Goal: Information Seeking & Learning: Learn about a topic

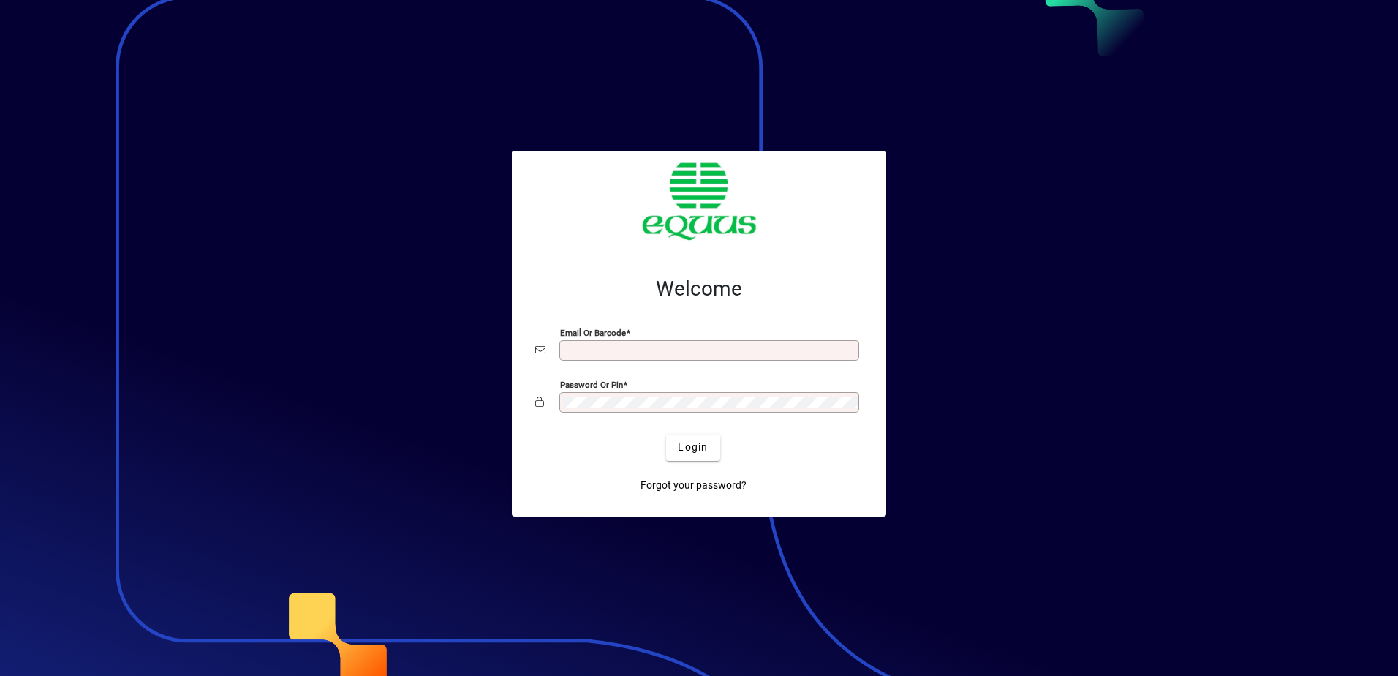
type input "**********"
drag, startPoint x: 0, startPoint y: 0, endPoint x: 696, endPoint y: 447, distance: 826.7
click at [696, 447] on span "Login" at bounding box center [693, 447] width 30 height 15
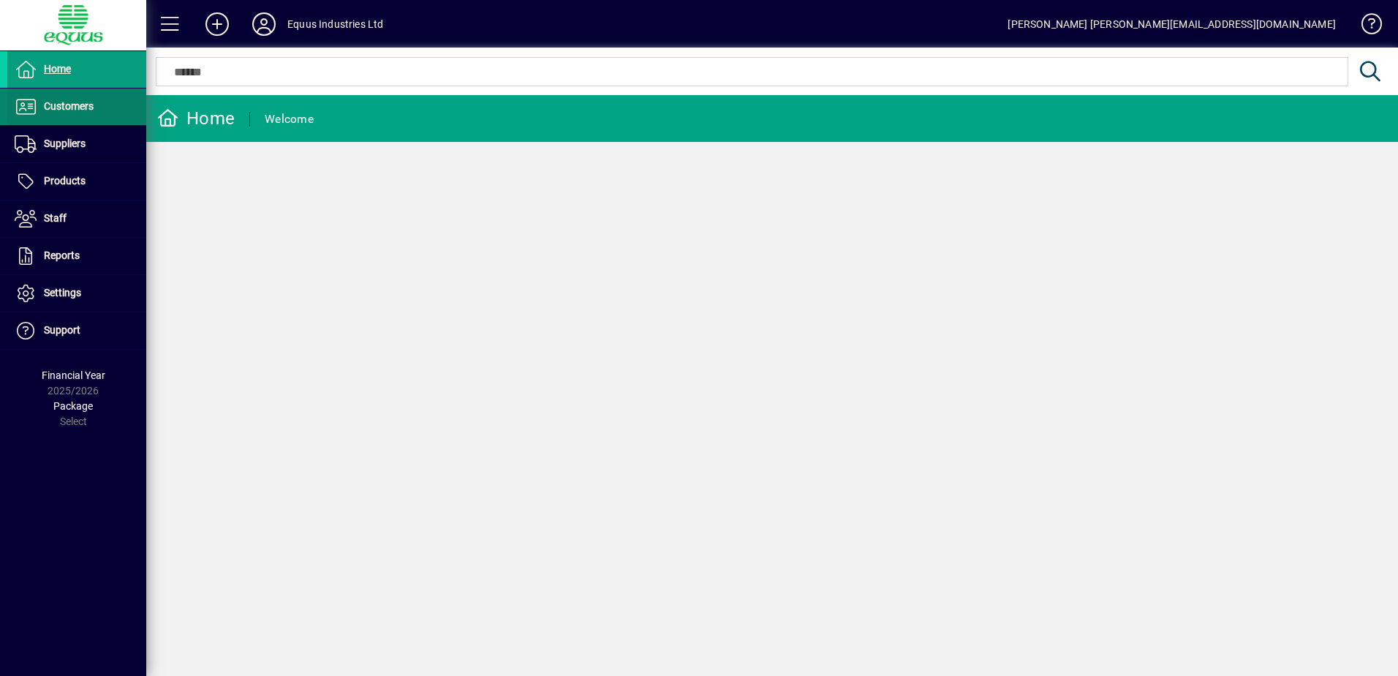
click at [69, 105] on span "Customers" at bounding box center [69, 106] width 50 height 12
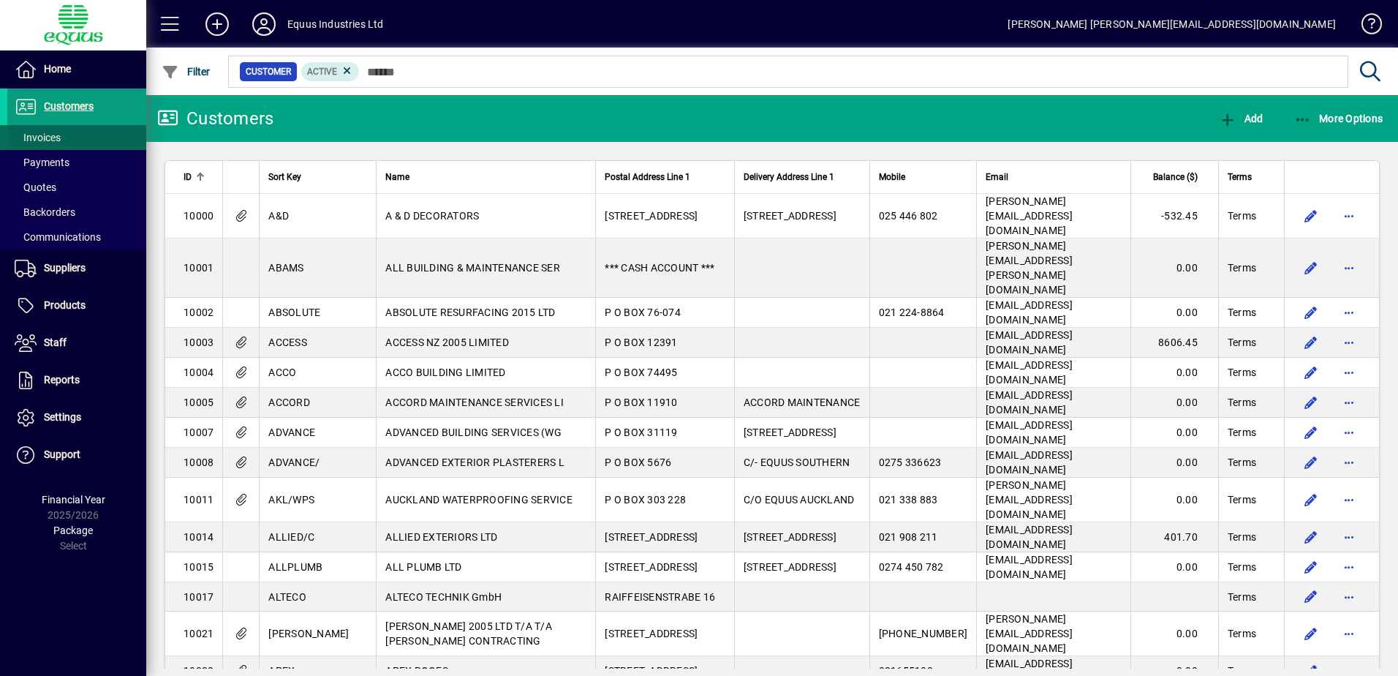
click at [48, 139] on span "Invoices" at bounding box center [38, 138] width 46 height 12
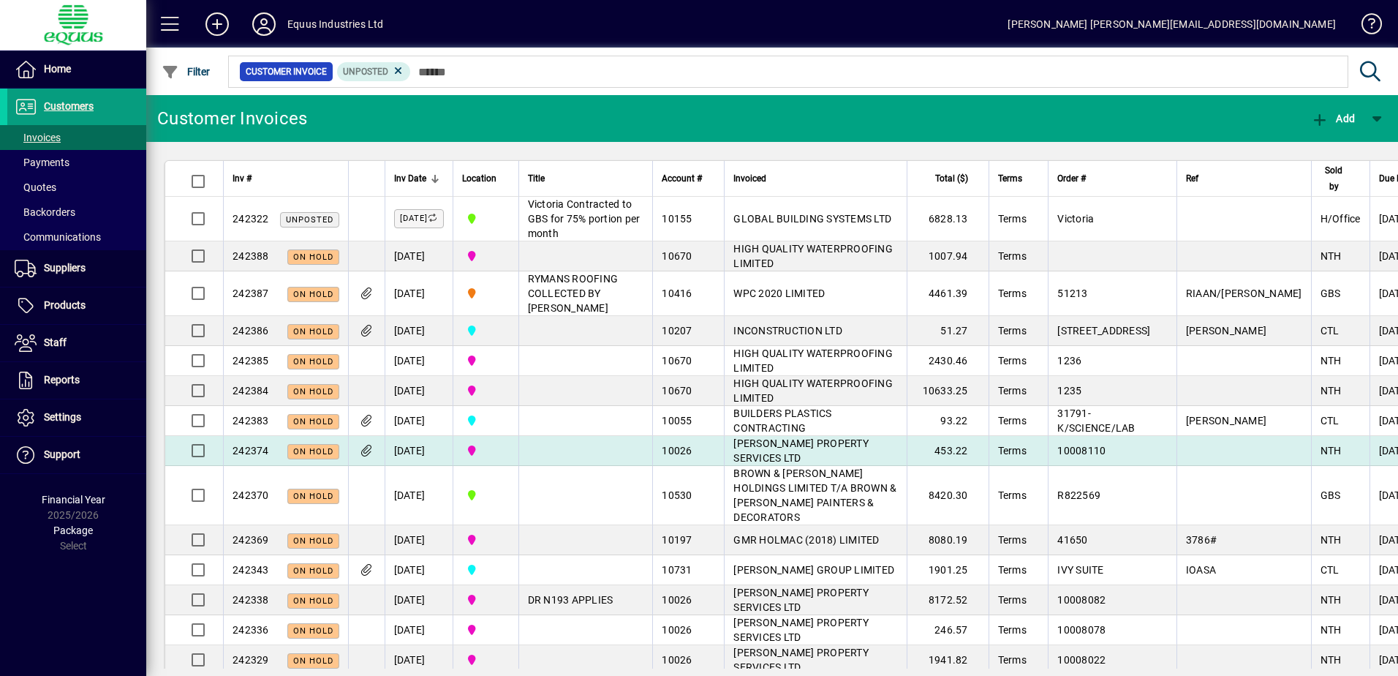
click at [688, 458] on div "10026" at bounding box center [688, 450] width 53 height 15
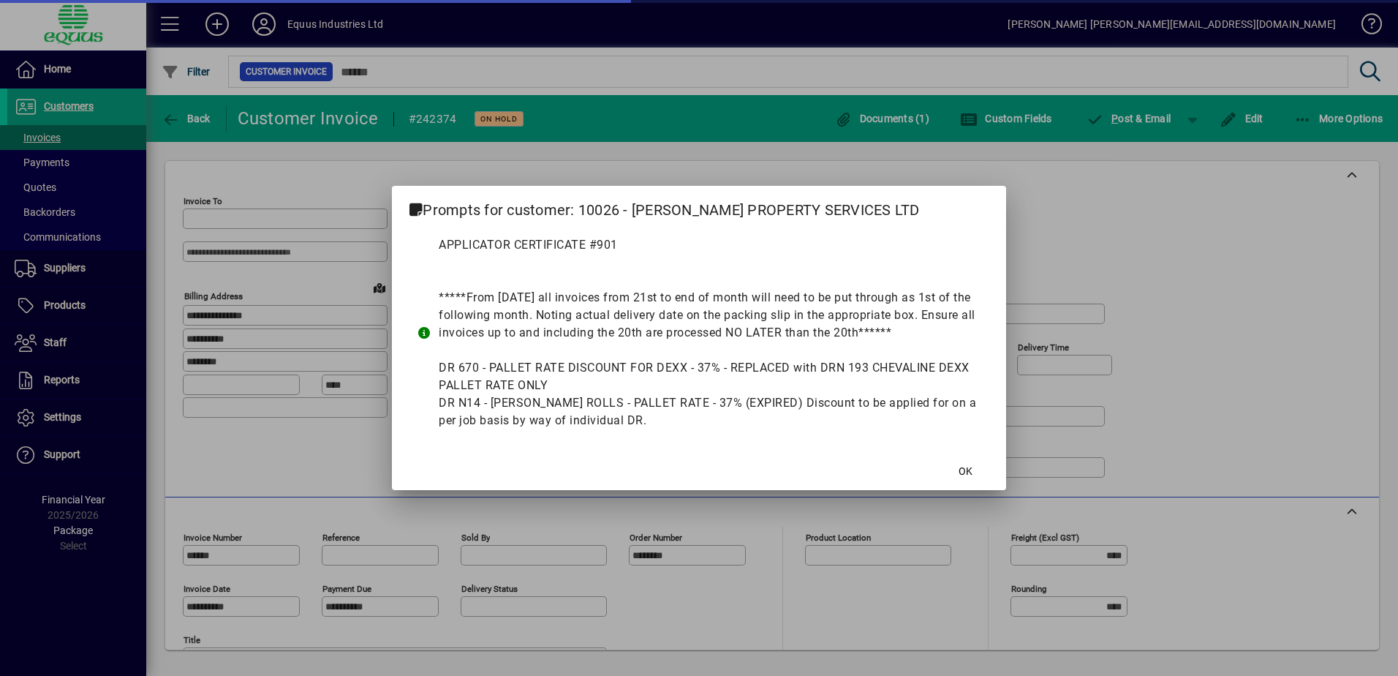
type input "**********"
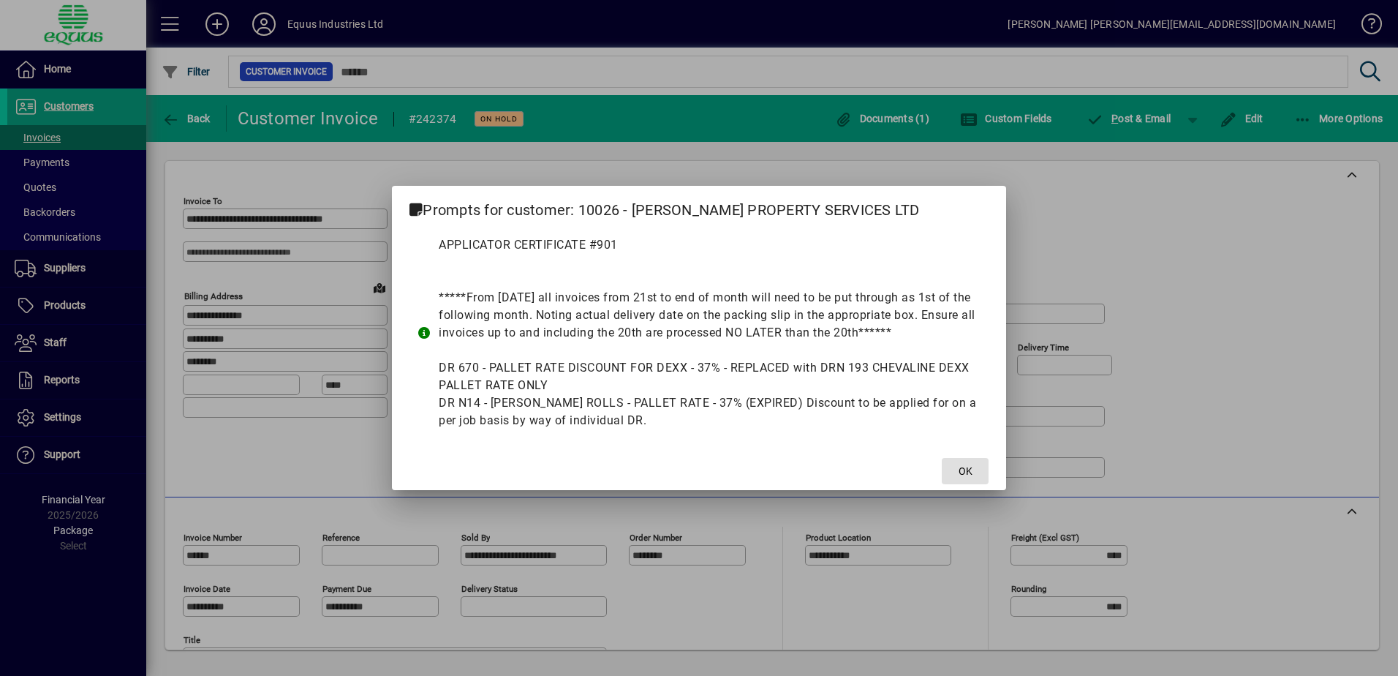
click at [952, 472] on span at bounding box center [965, 470] width 47 height 35
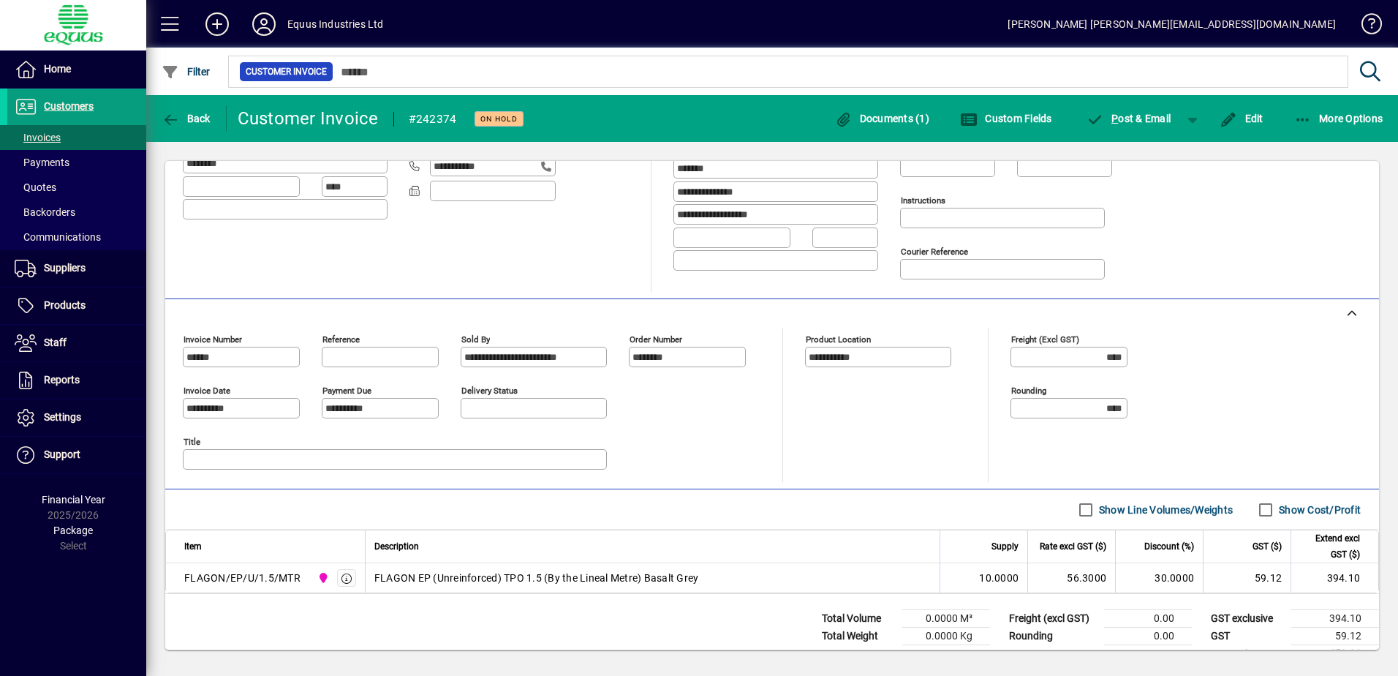
scroll to position [225, 0]
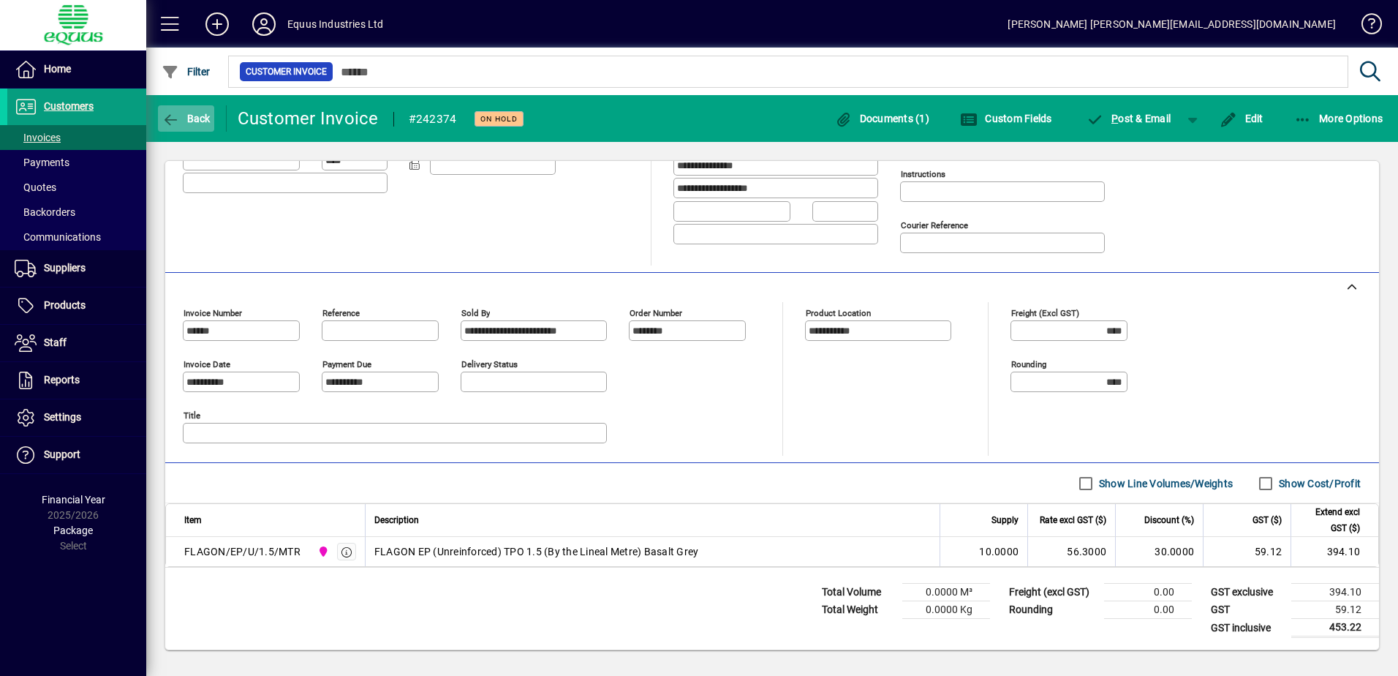
click at [166, 116] on icon "button" at bounding box center [171, 120] width 18 height 15
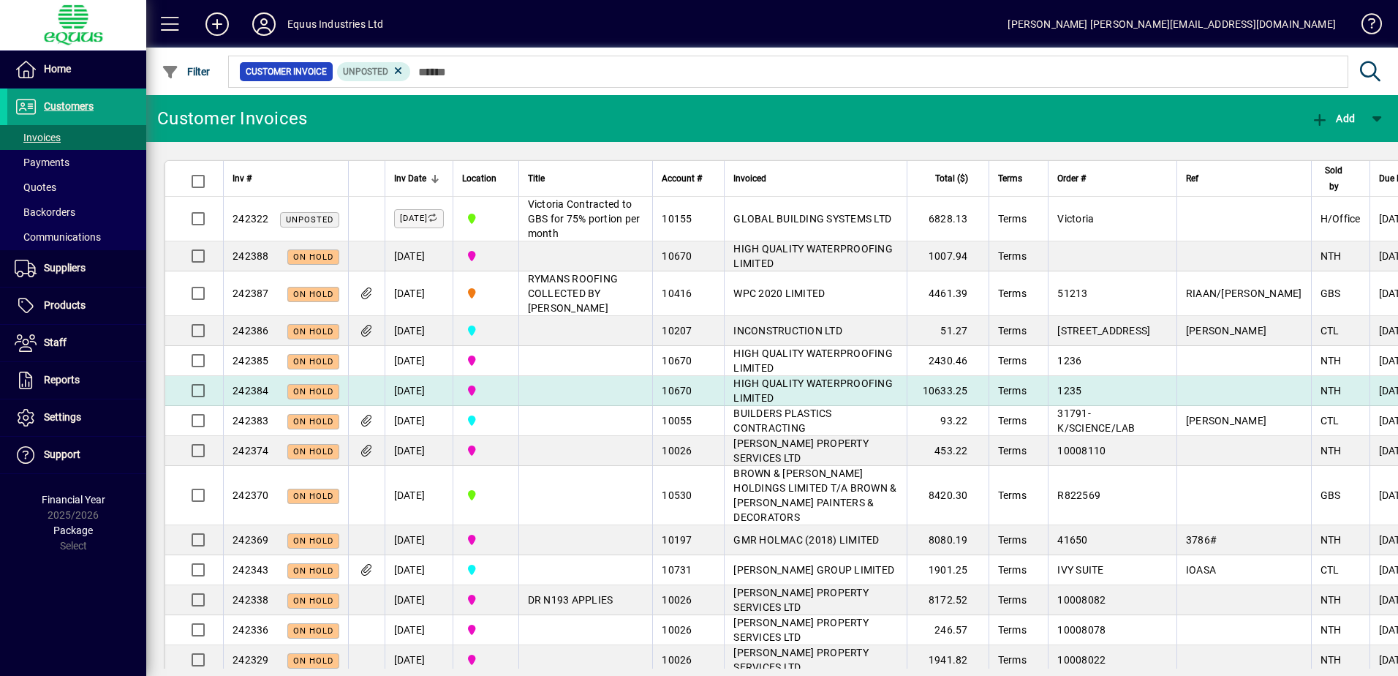
click at [737, 404] on span "HIGH QUALITY WATERPROOFING LIMITED" at bounding box center [813, 390] width 159 height 26
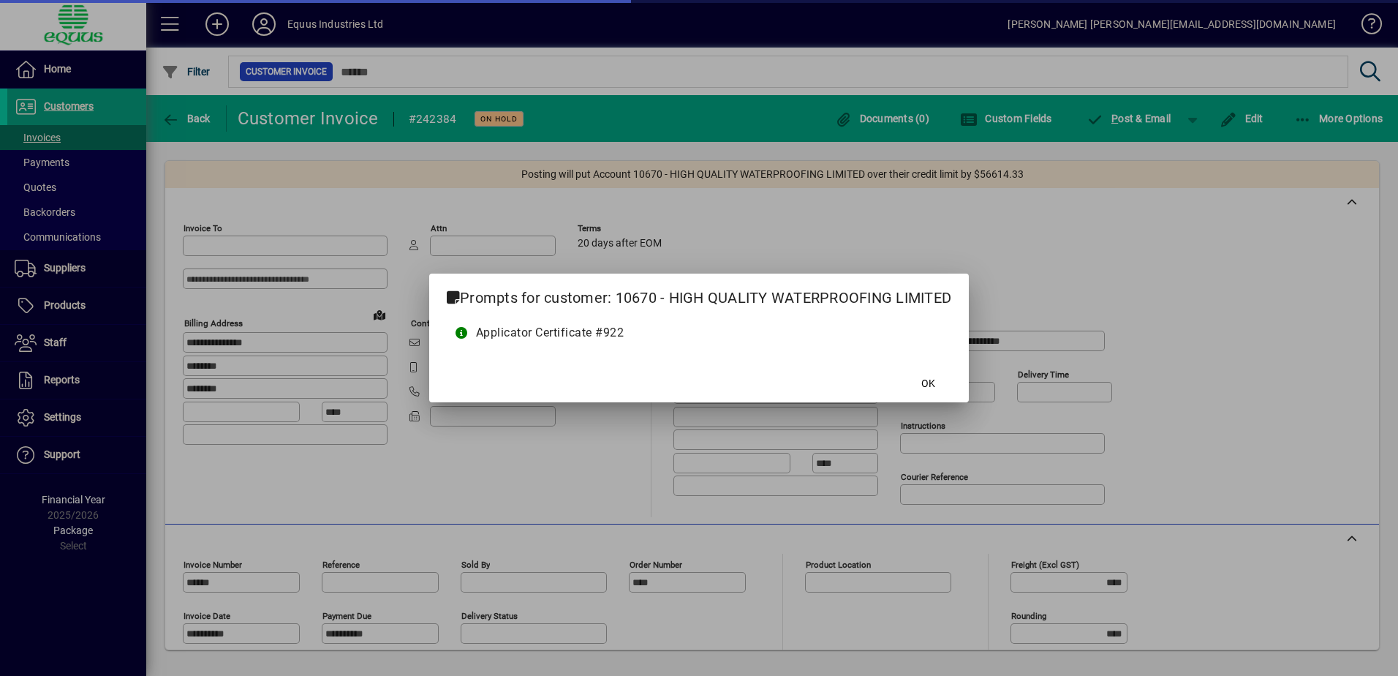
type input "**********"
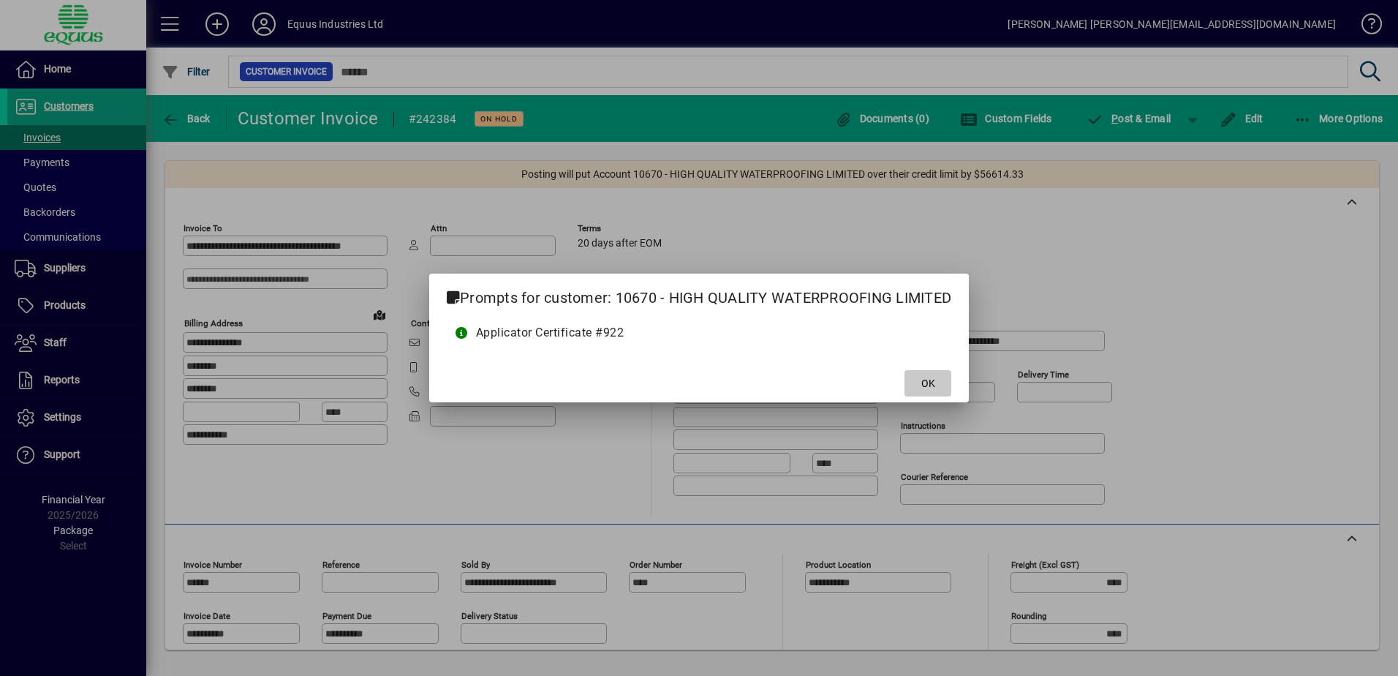
click at [916, 383] on span at bounding box center [928, 383] width 47 height 35
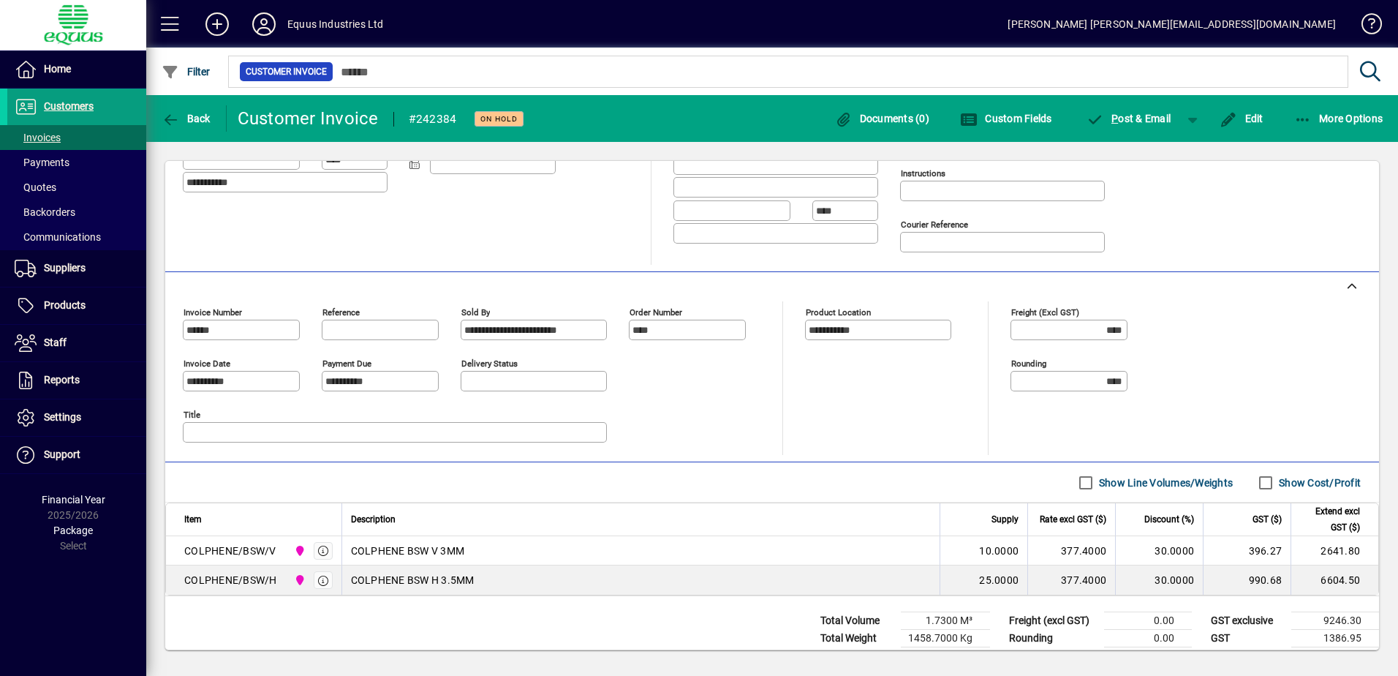
scroll to position [281, 0]
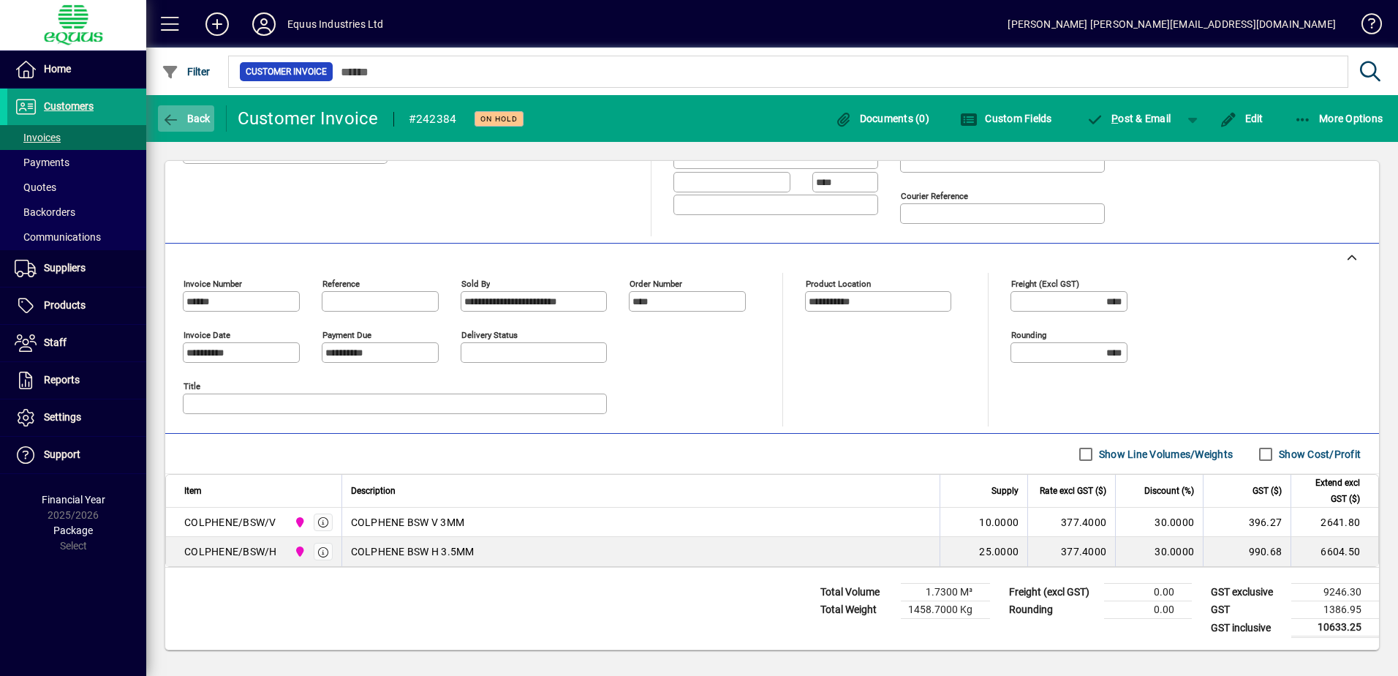
click at [171, 116] on icon "button" at bounding box center [171, 120] width 18 height 15
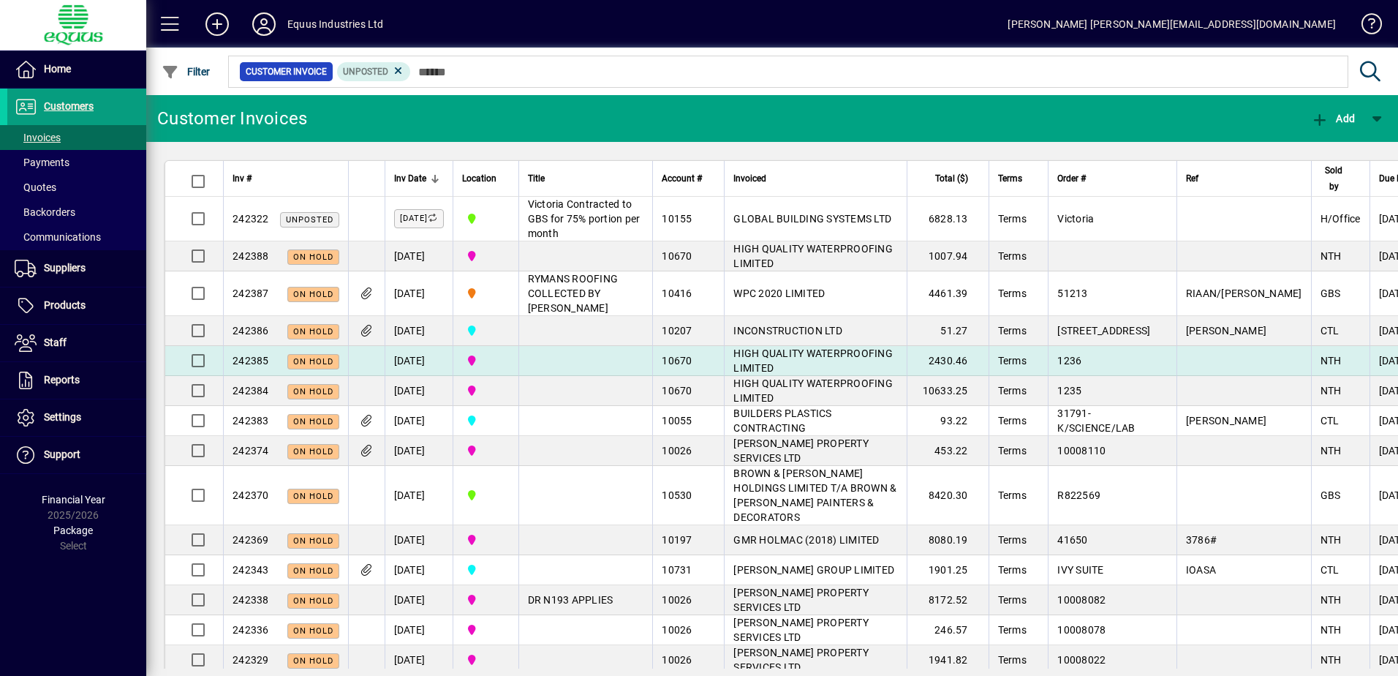
click at [753, 374] on span "HIGH QUALITY WATERPROOFING LIMITED" at bounding box center [813, 360] width 159 height 26
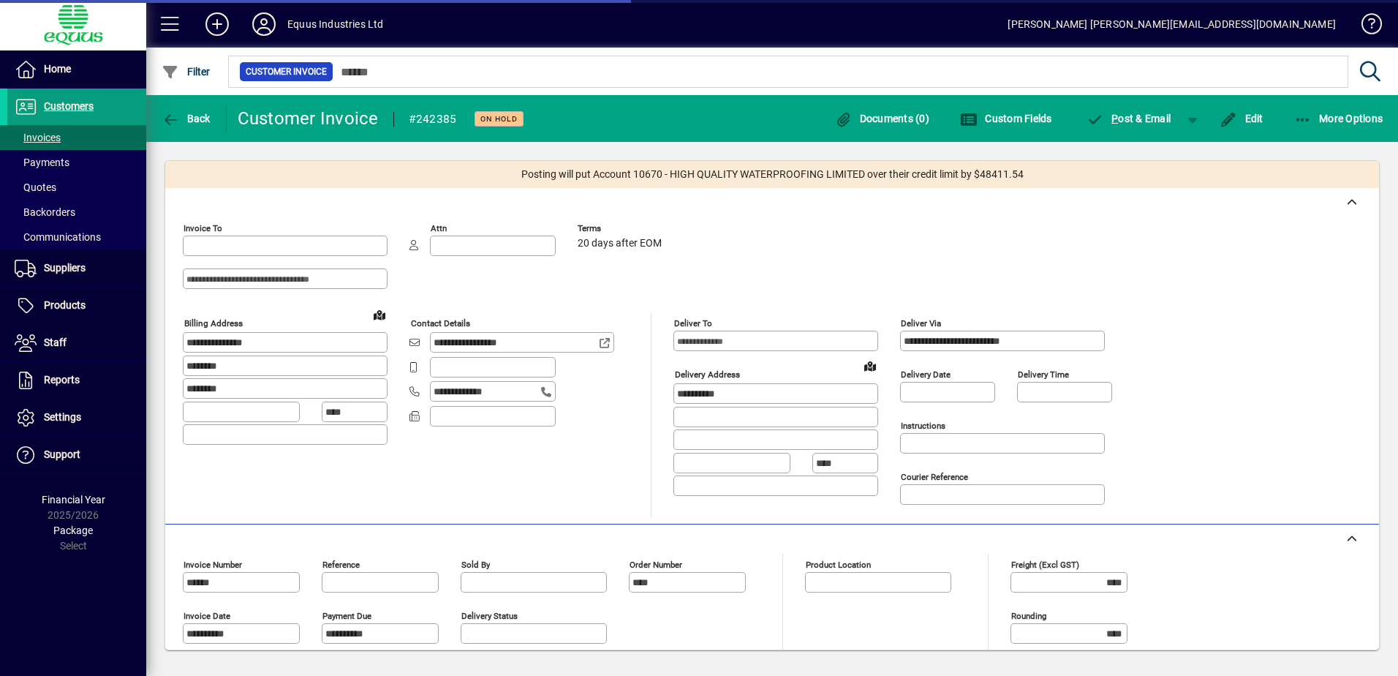
type input "**********"
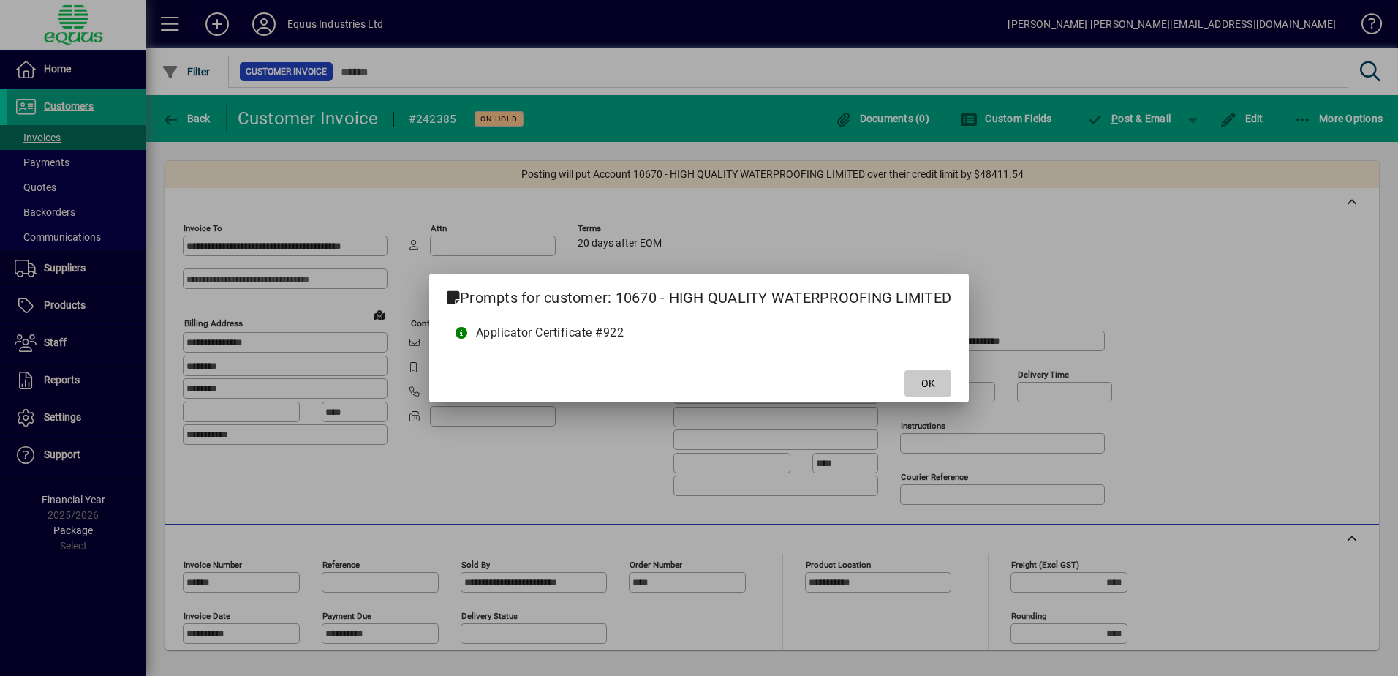
click at [915, 378] on span at bounding box center [928, 383] width 47 height 35
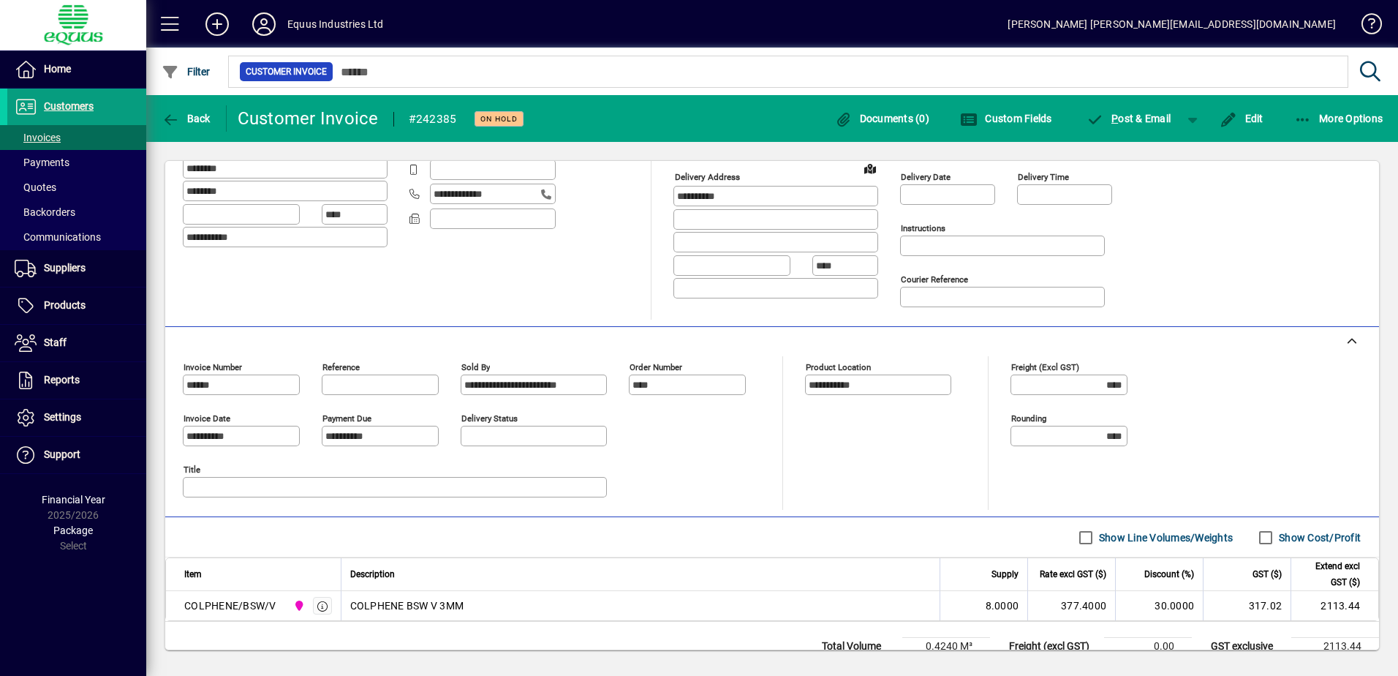
scroll to position [219, 0]
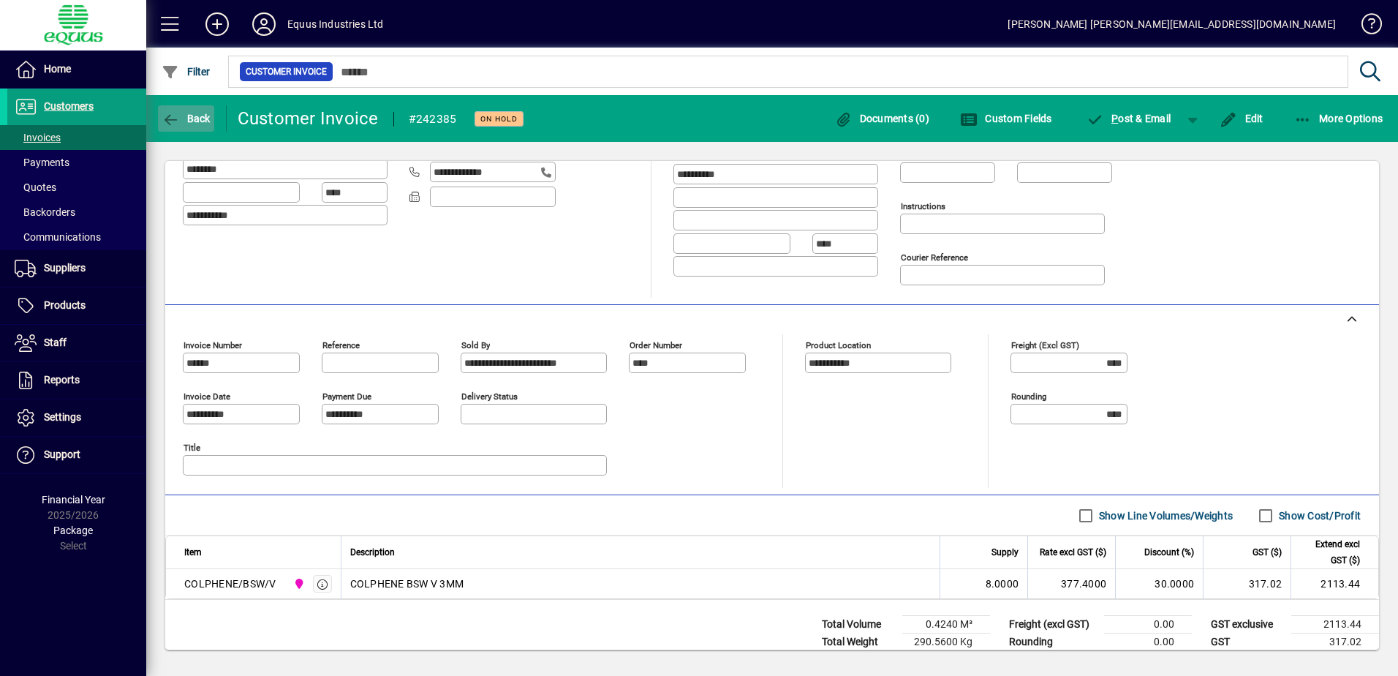
click at [171, 122] on icon "button" at bounding box center [171, 120] width 18 height 15
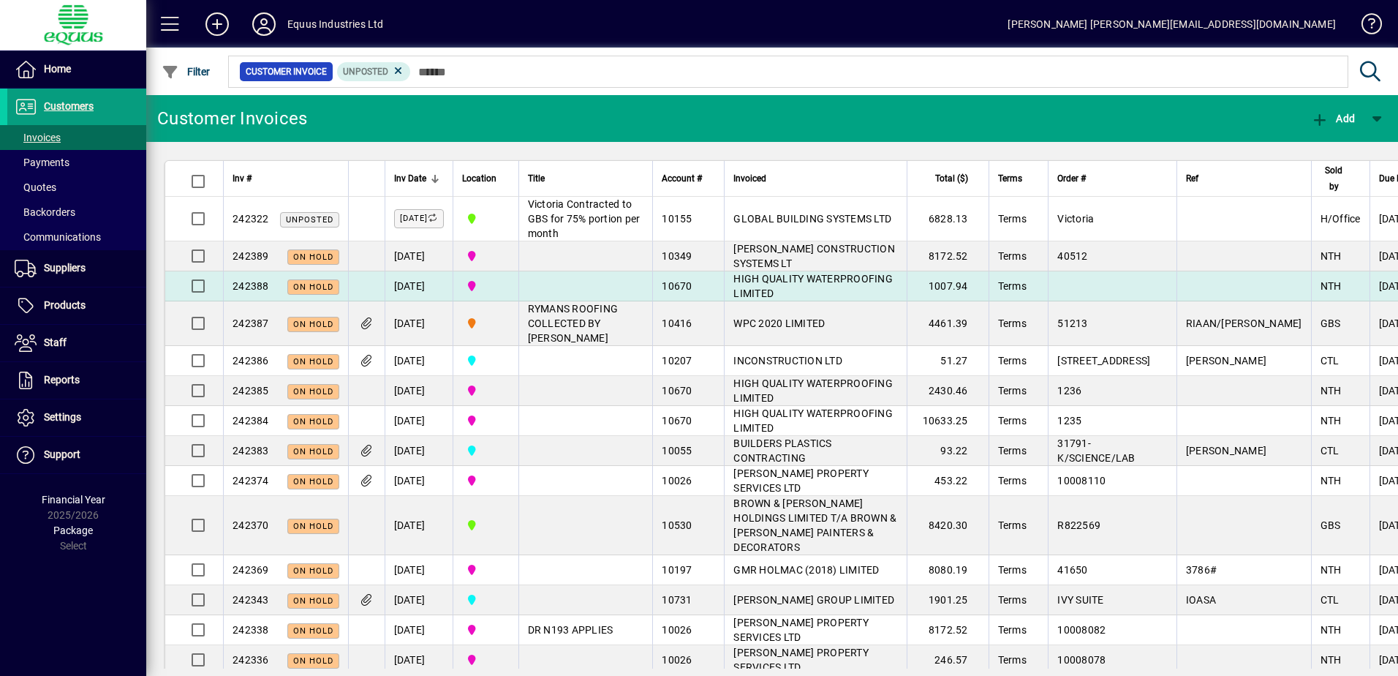
click at [734, 299] on span "HIGH QUALITY WATERPROOFING LIMITED" at bounding box center [813, 286] width 159 height 26
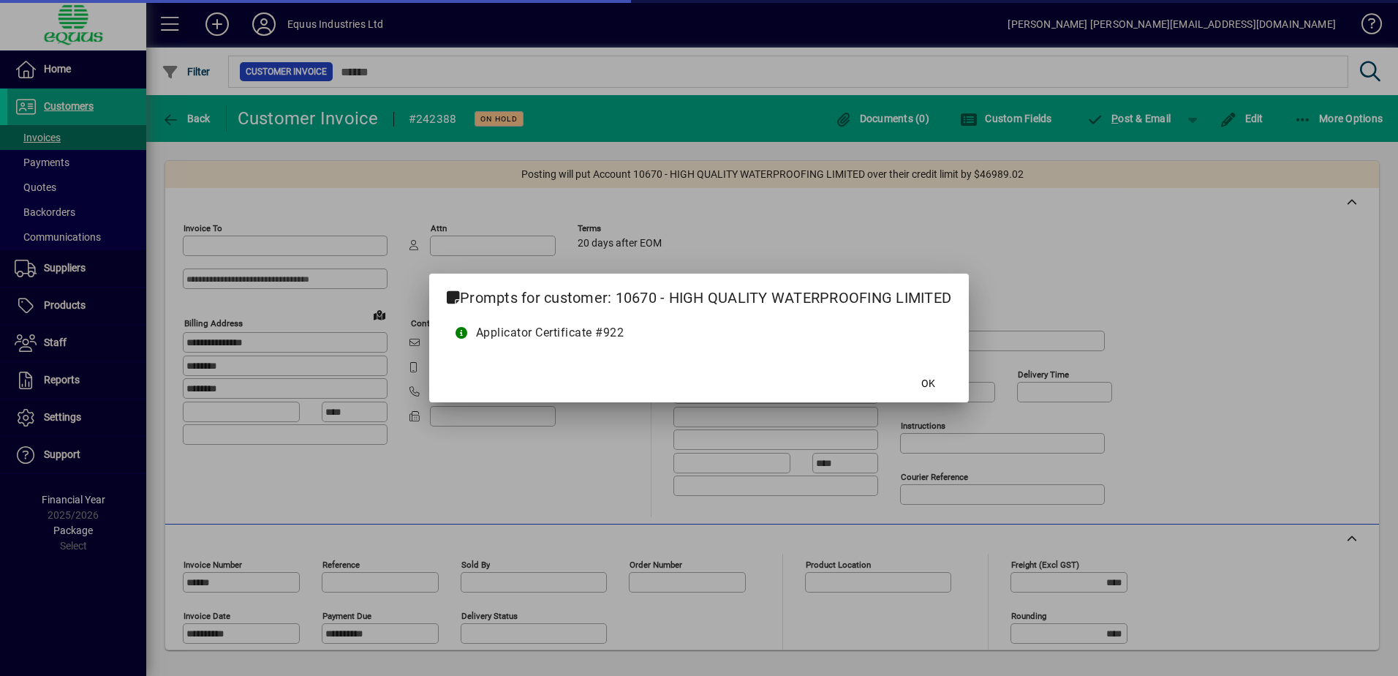
type input "**********"
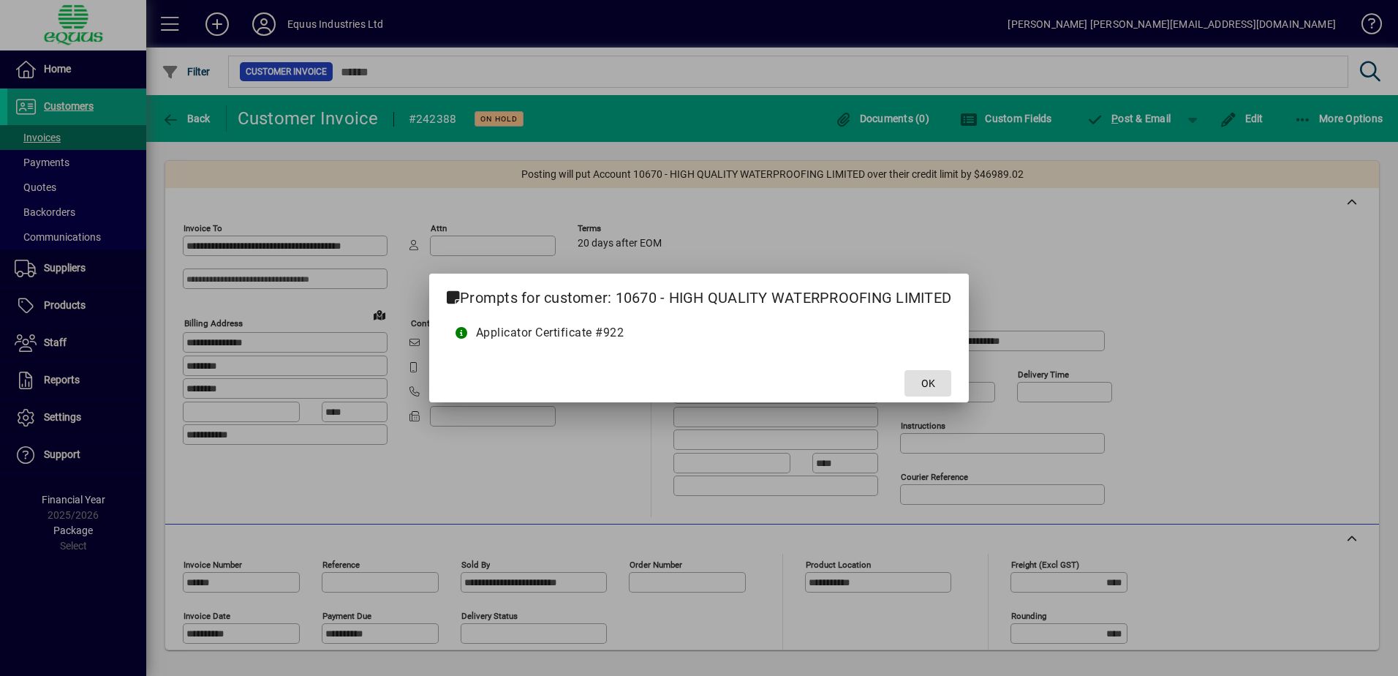
click at [918, 380] on span at bounding box center [928, 383] width 47 height 35
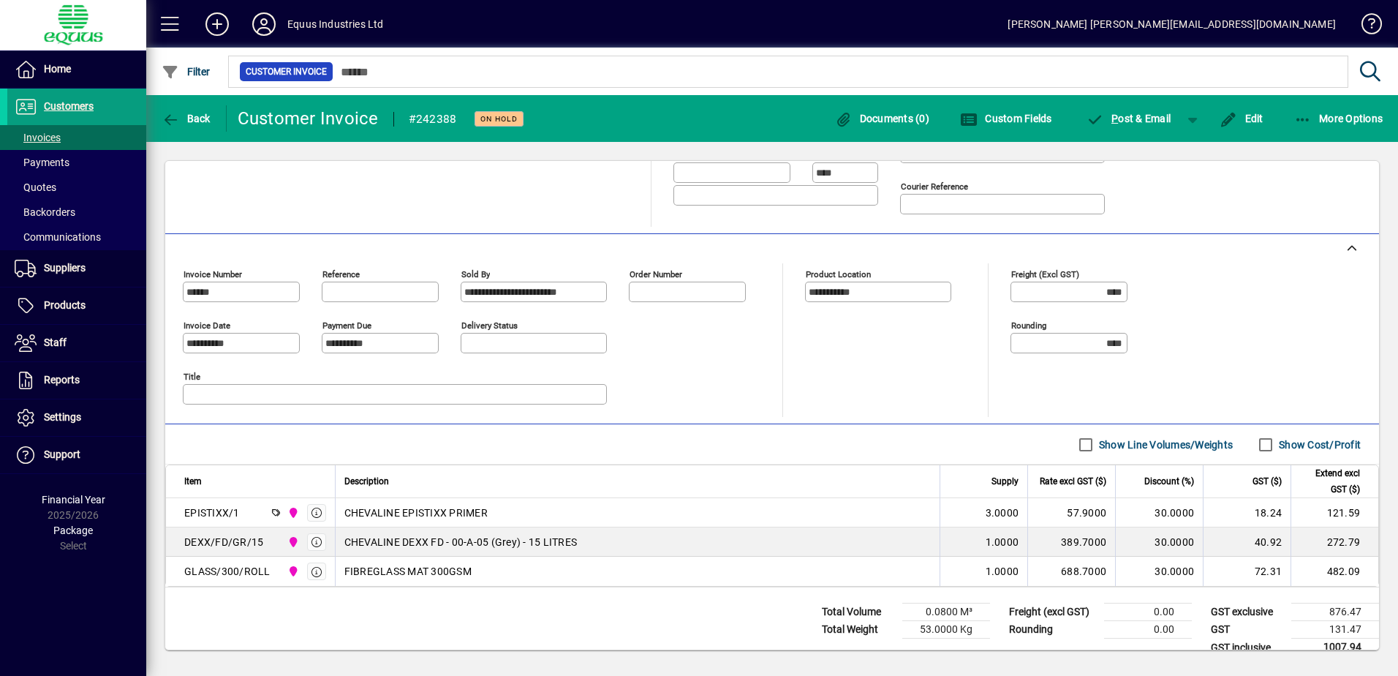
scroll to position [293, 0]
click at [170, 116] on icon "button" at bounding box center [171, 120] width 18 height 15
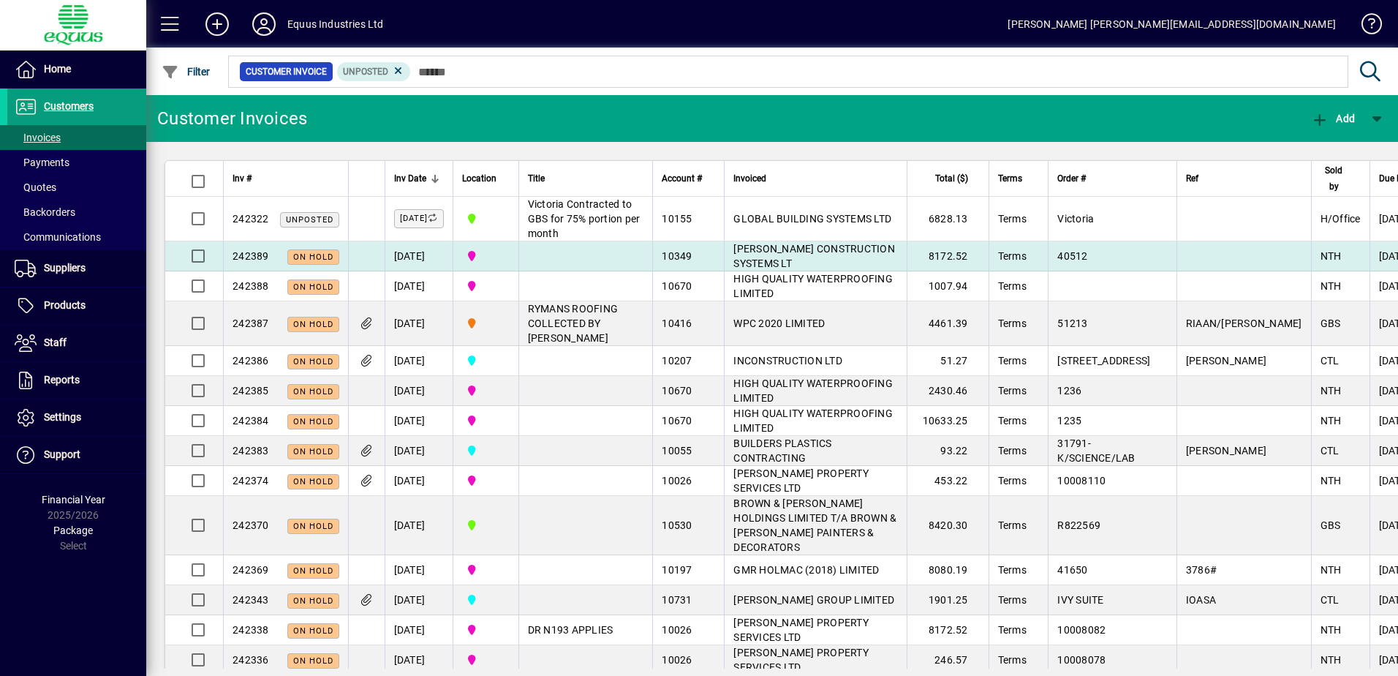
click at [734, 269] on span "[PERSON_NAME] CONSTRUCTION SYSTEMS LT" at bounding box center [815, 256] width 162 height 26
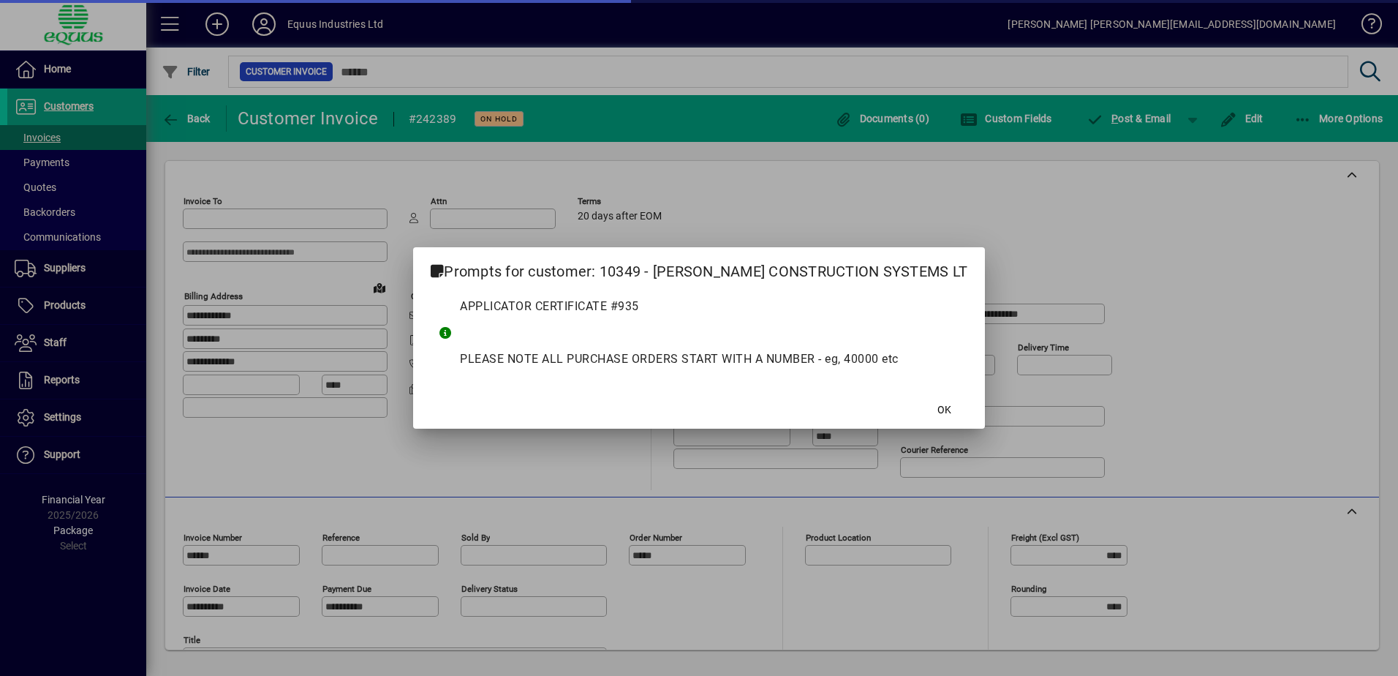
type input "**********"
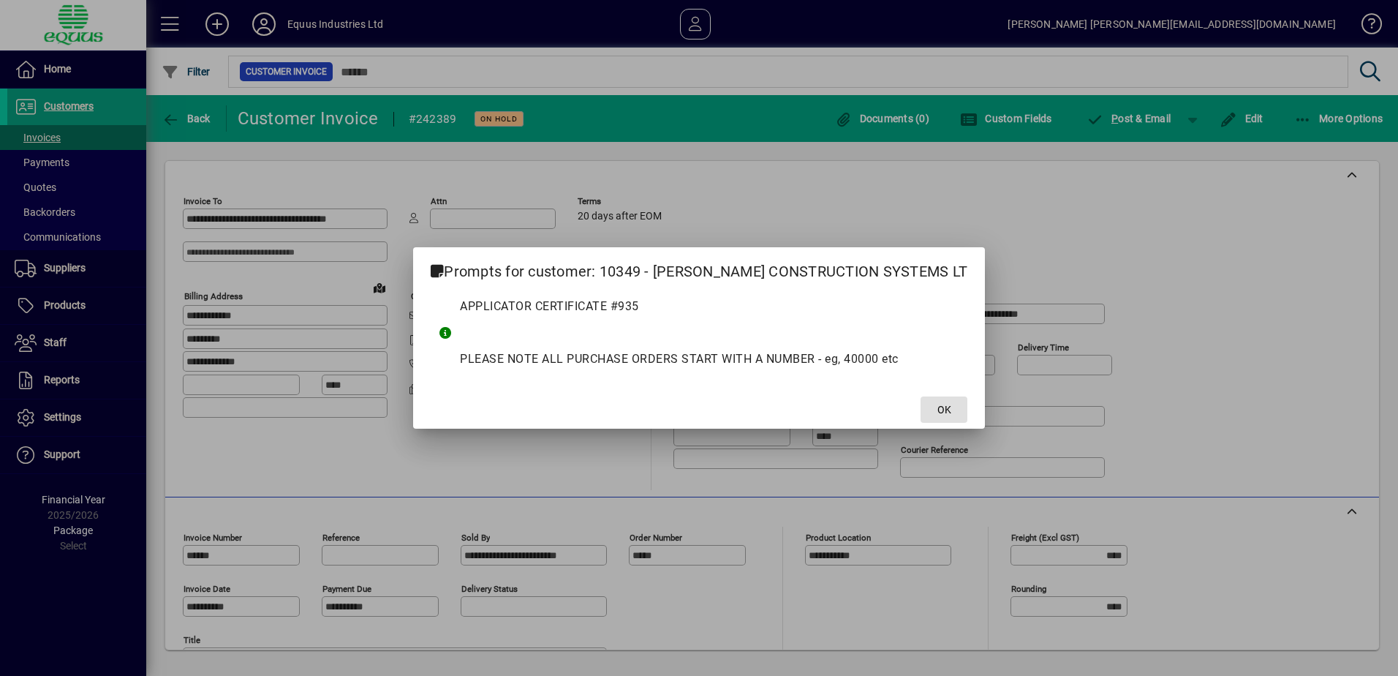
click at [921, 409] on span at bounding box center [944, 409] width 47 height 35
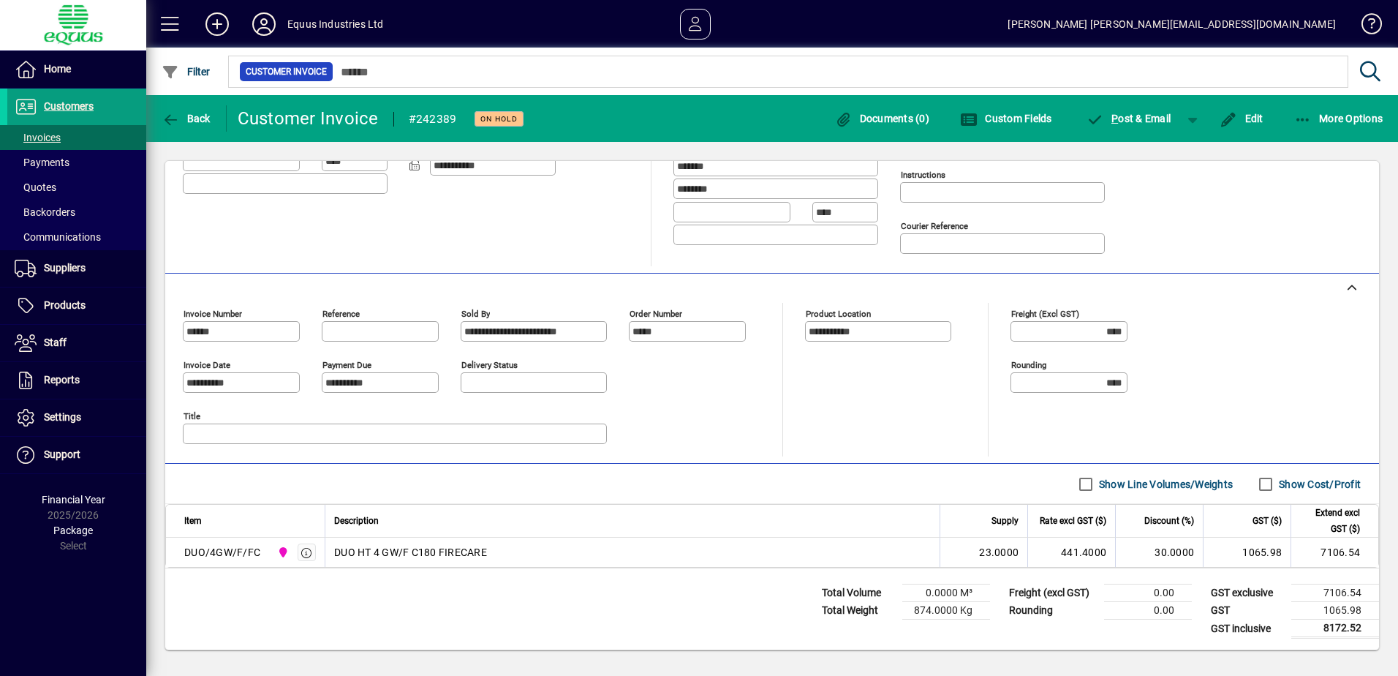
scroll to position [225, 0]
click at [172, 119] on icon "button" at bounding box center [171, 120] width 18 height 15
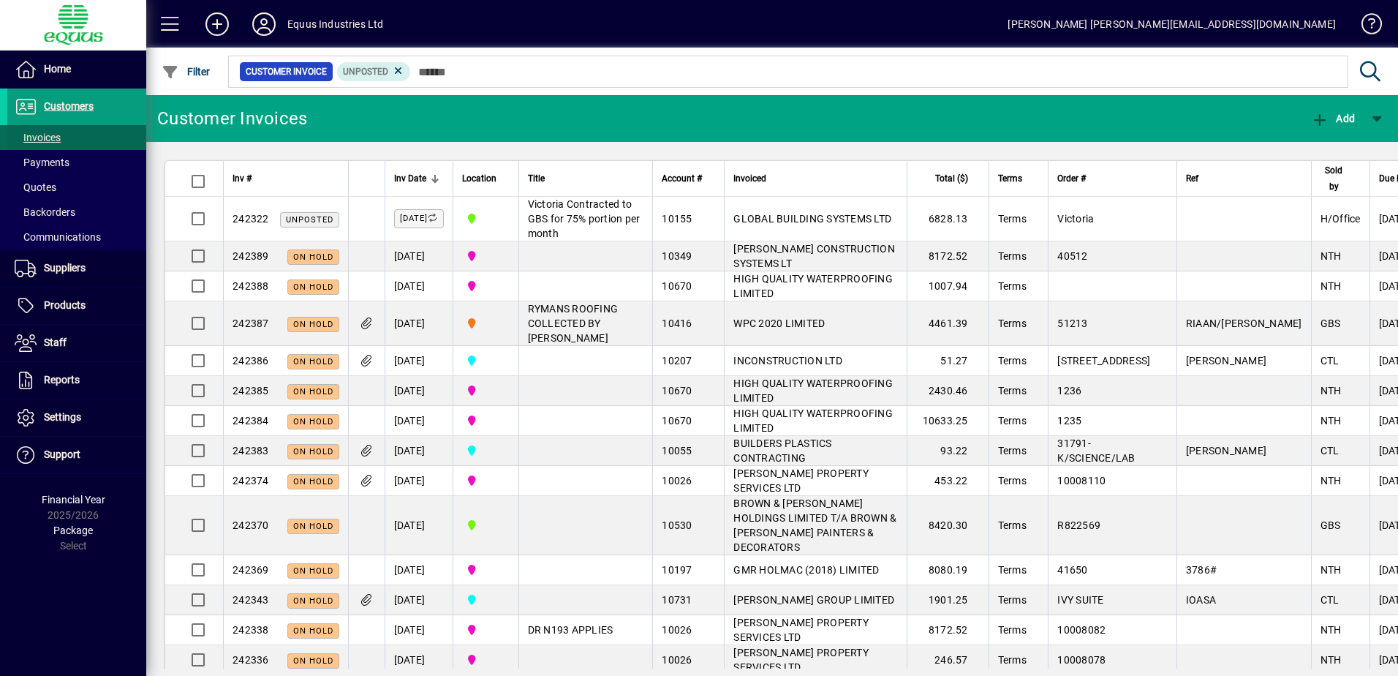
click at [59, 138] on span "Invoices" at bounding box center [38, 138] width 46 height 12
click at [83, 105] on span "Customers" at bounding box center [69, 106] width 50 height 12
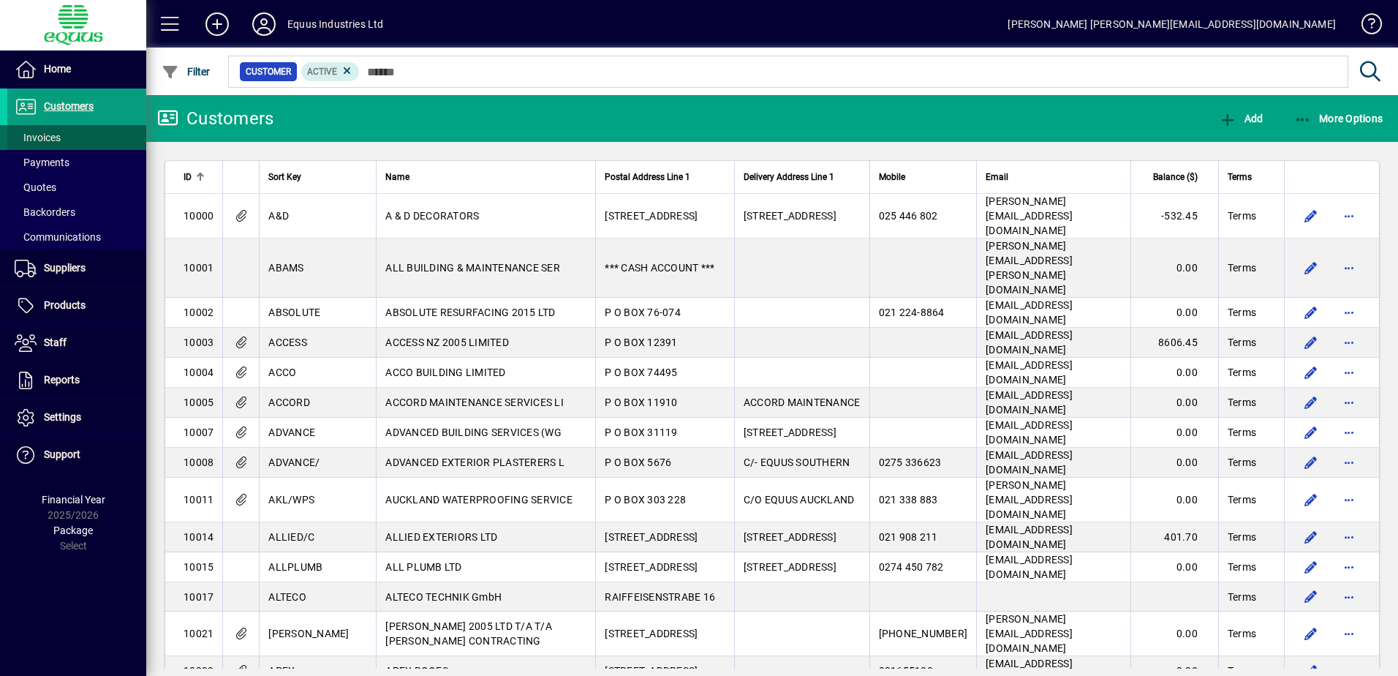
click at [64, 138] on span at bounding box center [76, 137] width 139 height 35
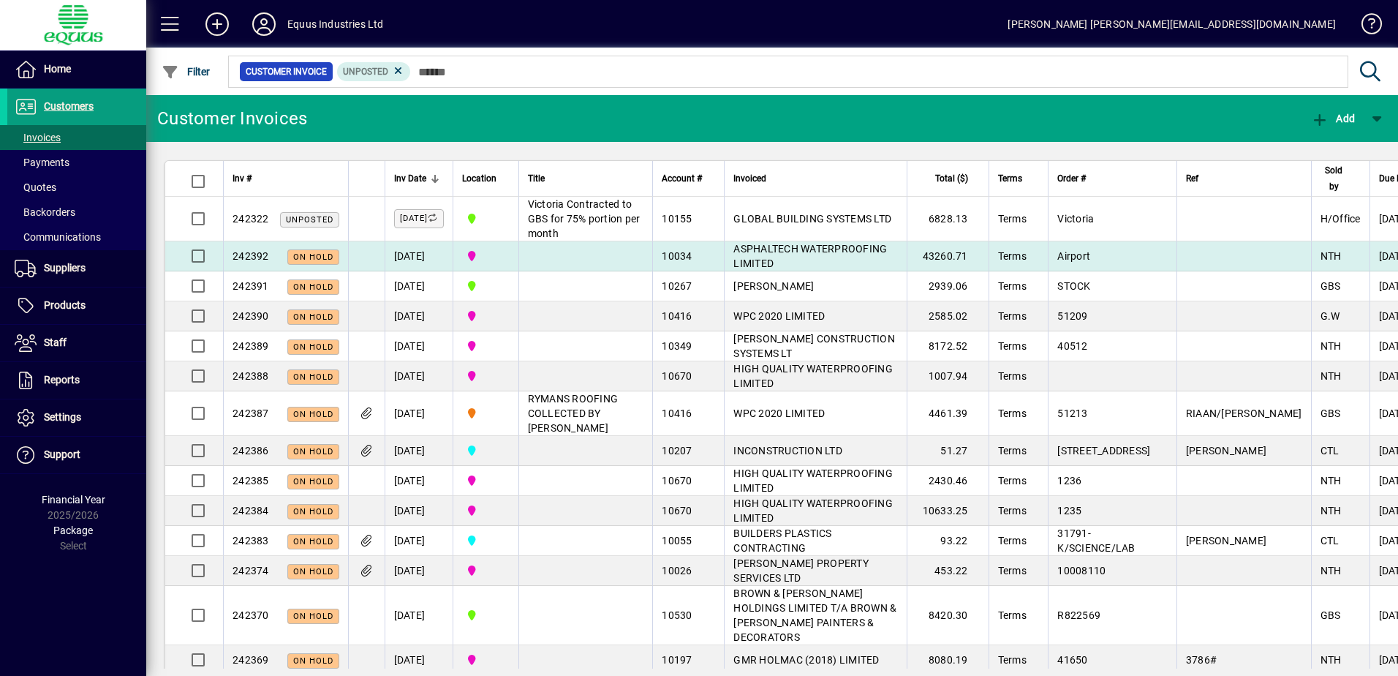
click at [758, 269] on span "ASPHALTECH WATERPROOFING LIMITED" at bounding box center [811, 256] width 154 height 26
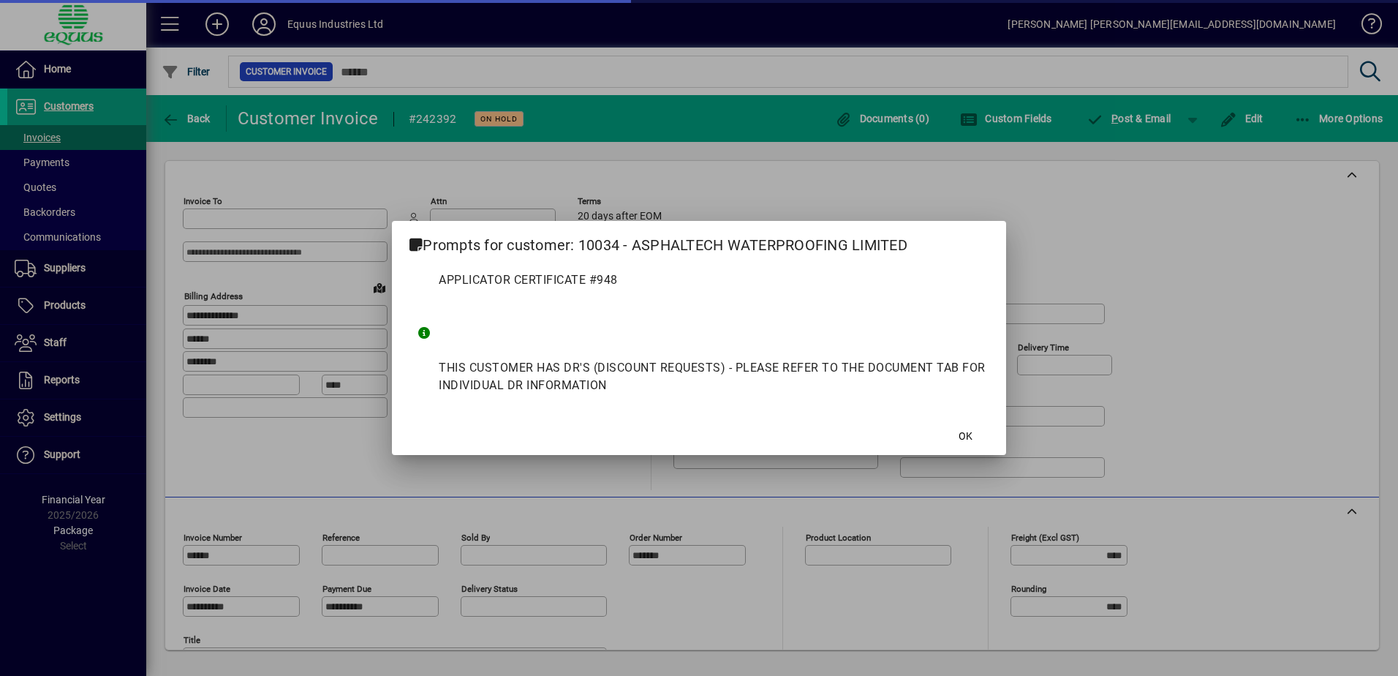
type input "**********"
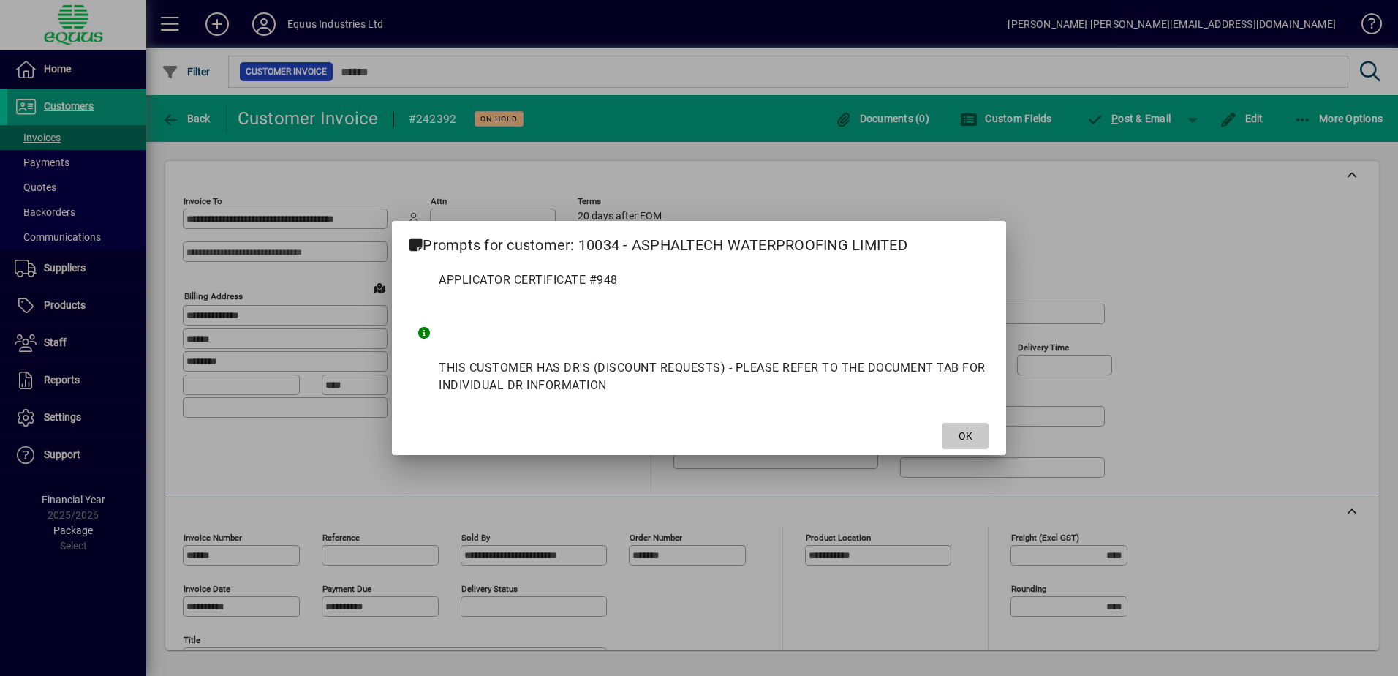
click at [954, 434] on span at bounding box center [965, 435] width 47 height 35
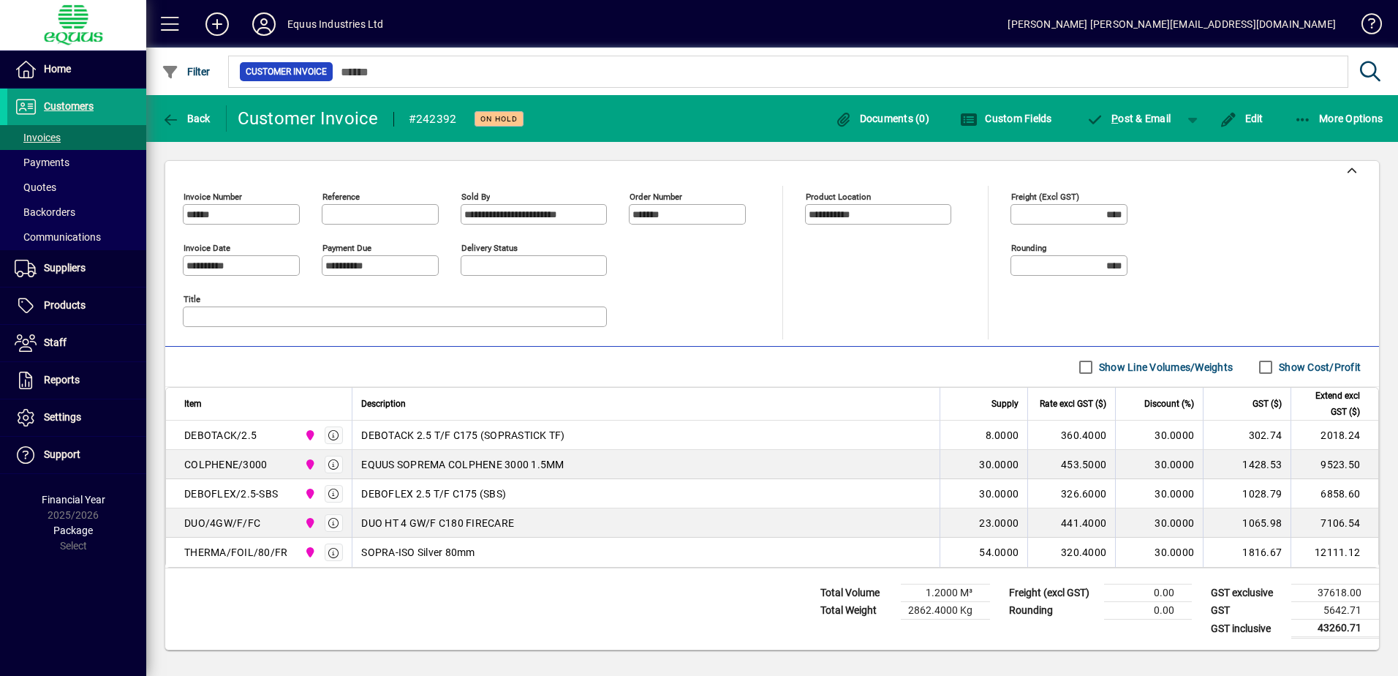
scroll to position [342, 0]
click at [59, 304] on span "Products" at bounding box center [65, 305] width 42 height 12
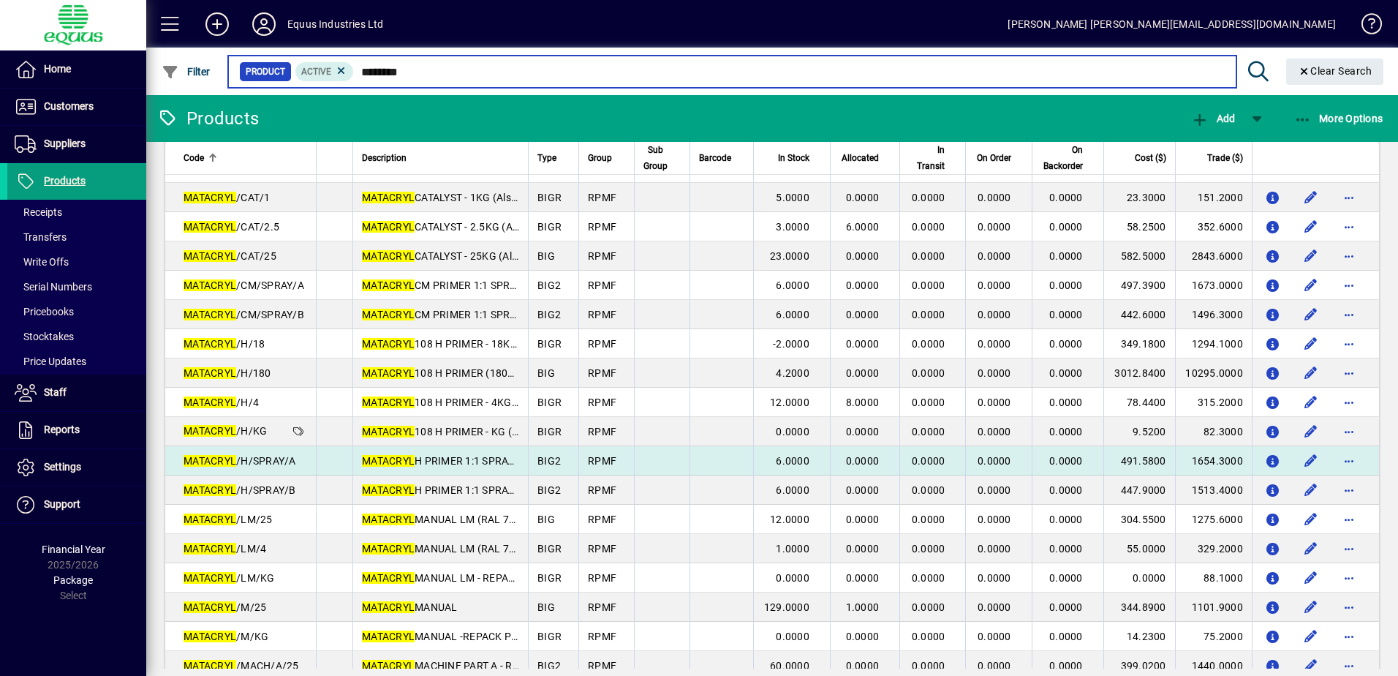
scroll to position [366, 0]
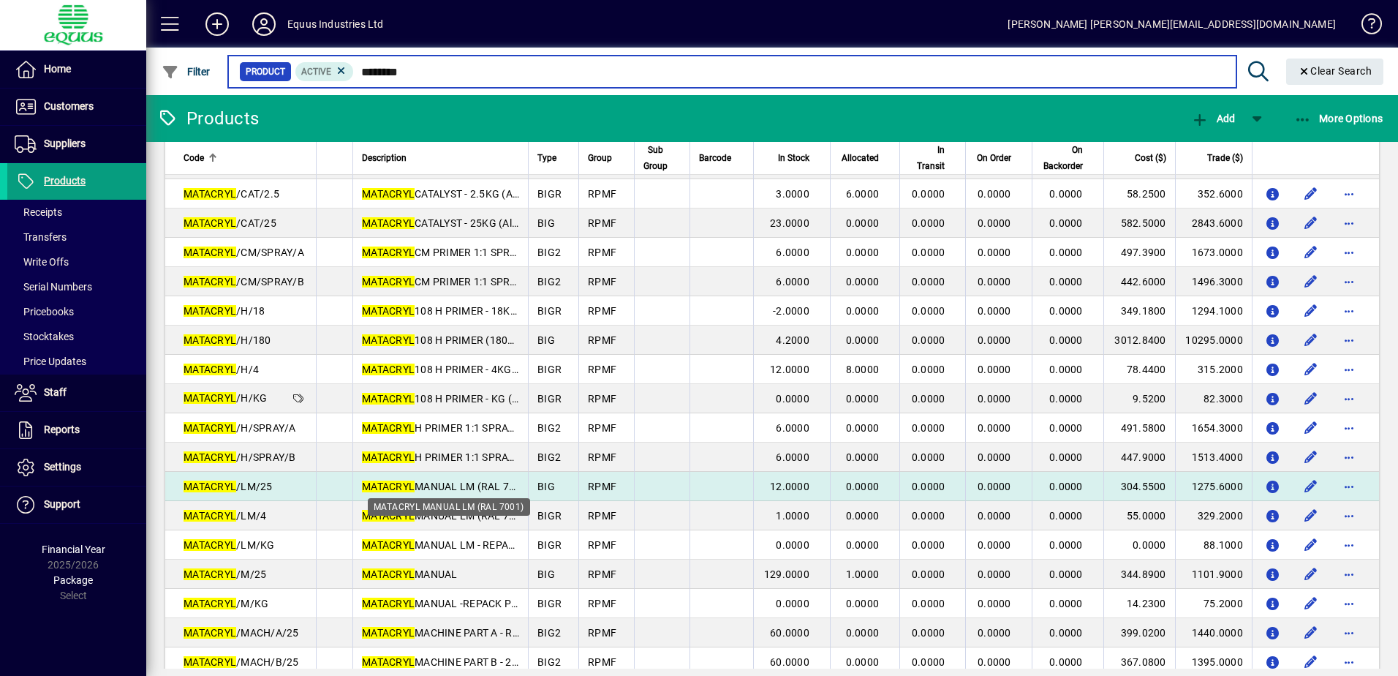
type input "********"
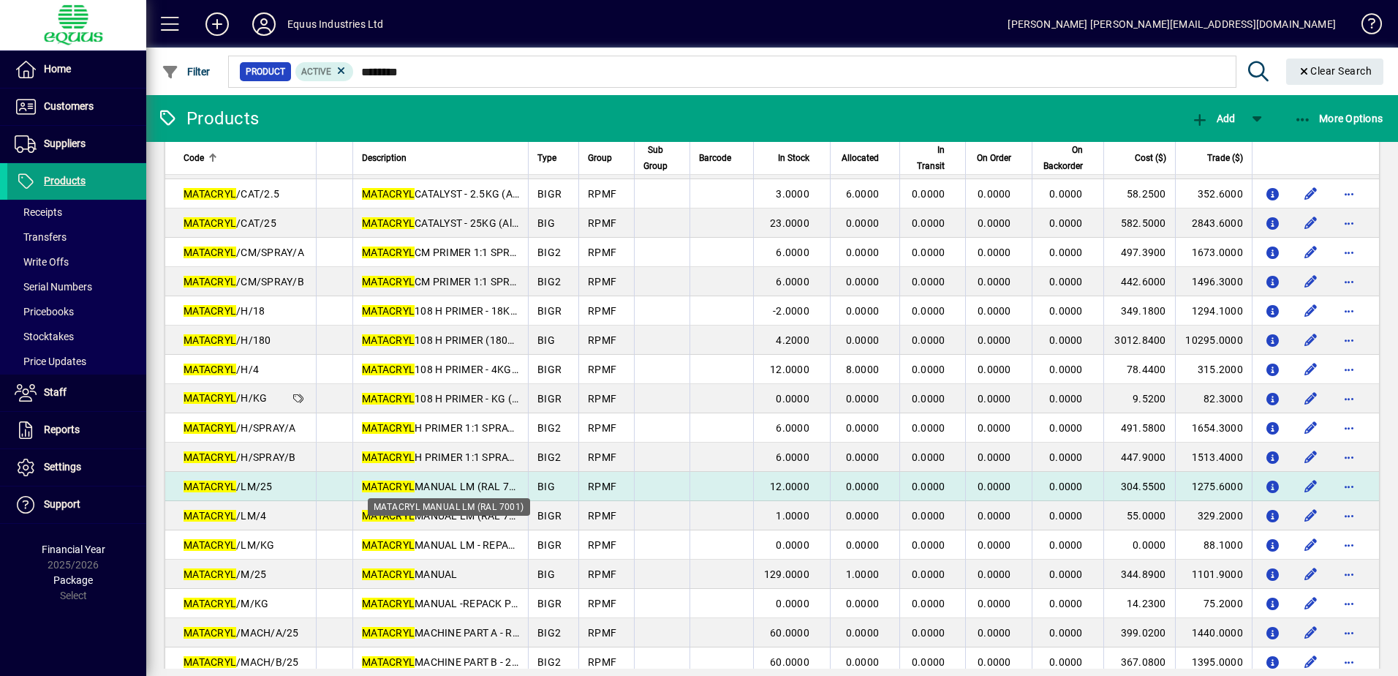
click at [453, 481] on span "MATACRYL MANUAL LM (RAL 7001)" at bounding box center [446, 487] width 169 height 12
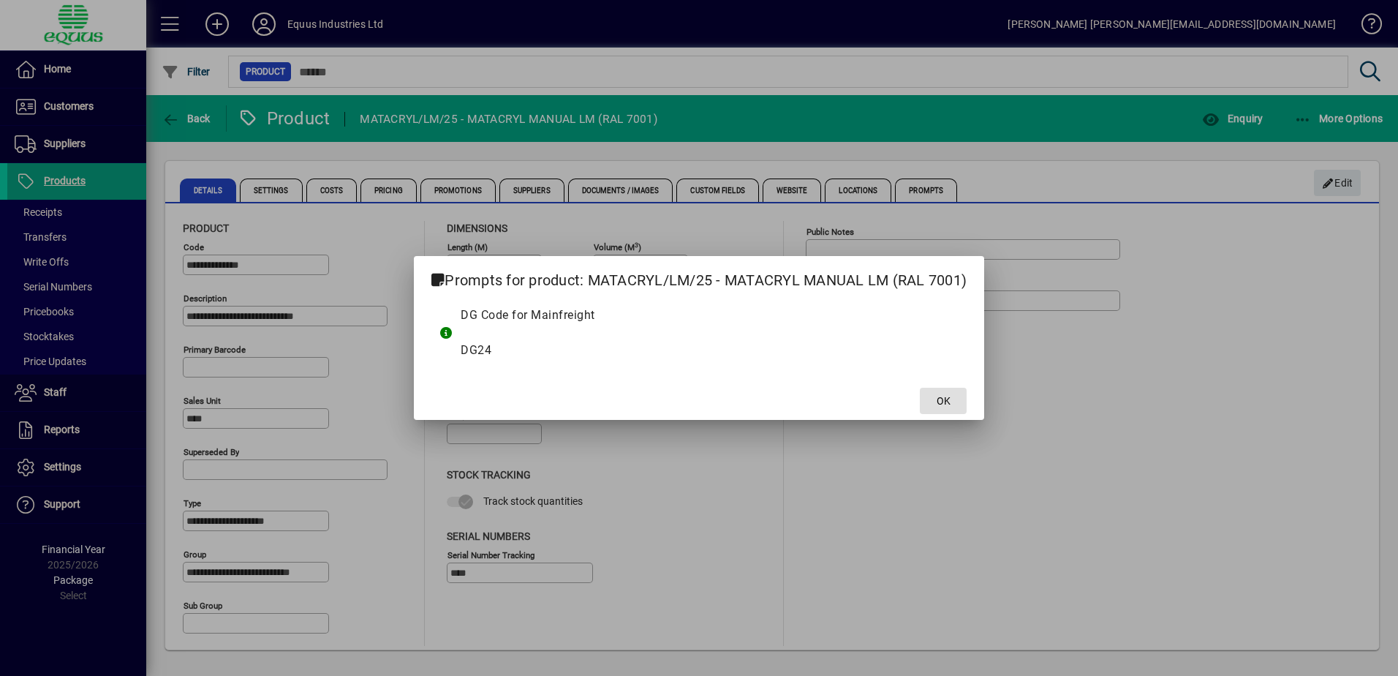
click at [941, 399] on span "OK" at bounding box center [944, 400] width 14 height 15
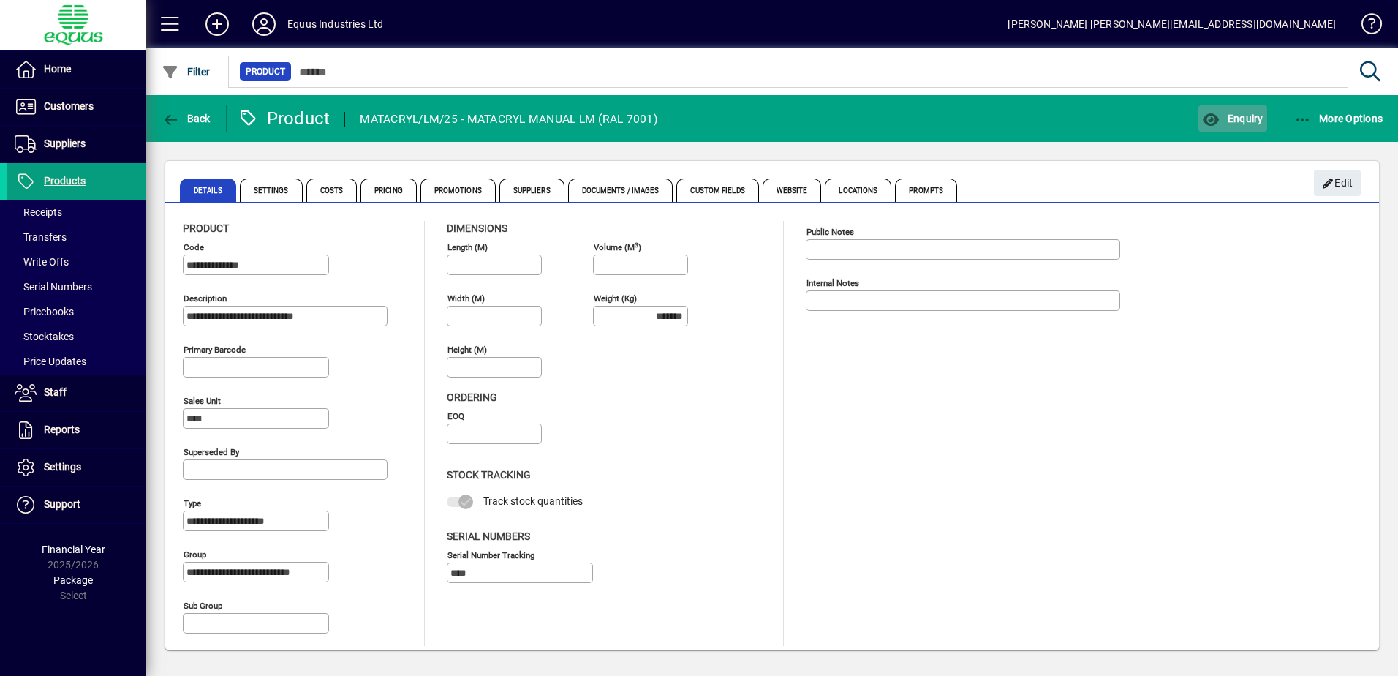
click at [1227, 113] on span "Enquiry" at bounding box center [1232, 119] width 61 height 12
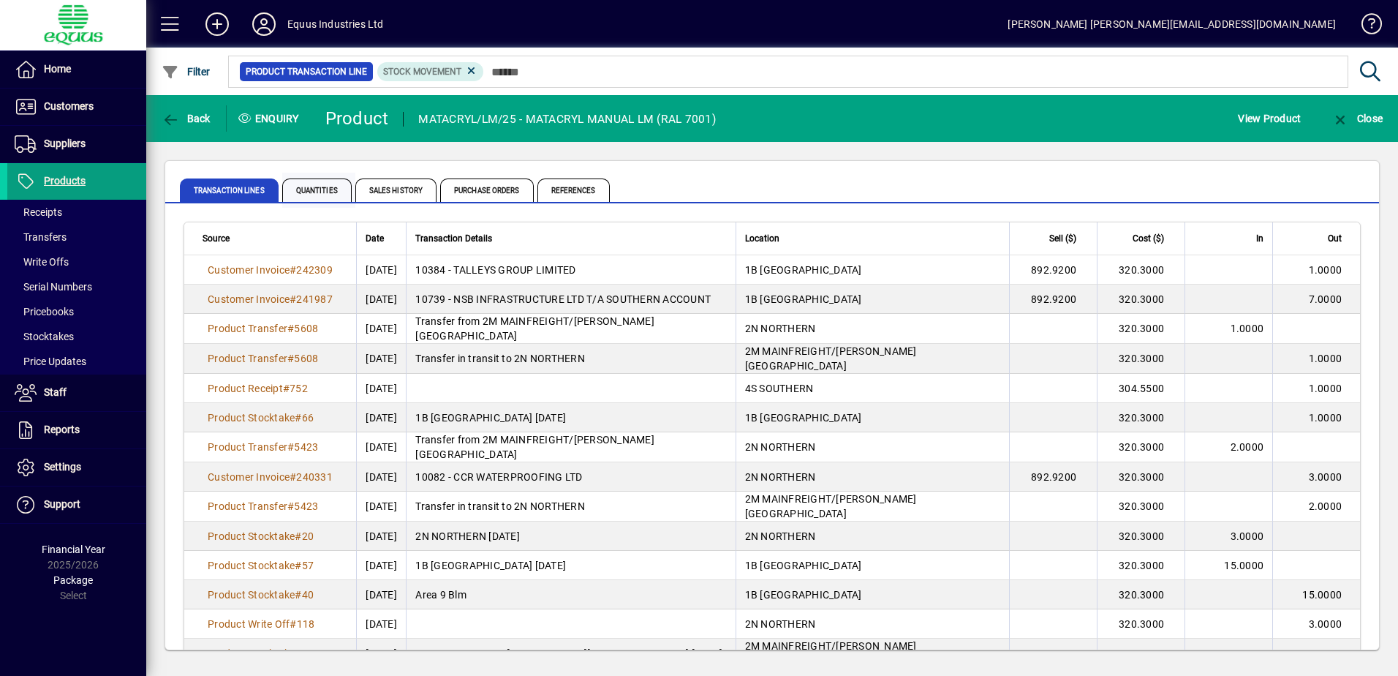
click at [320, 185] on span "Quantities" at bounding box center [316, 189] width 69 height 23
